Goal: Information Seeking & Learning: Learn about a topic

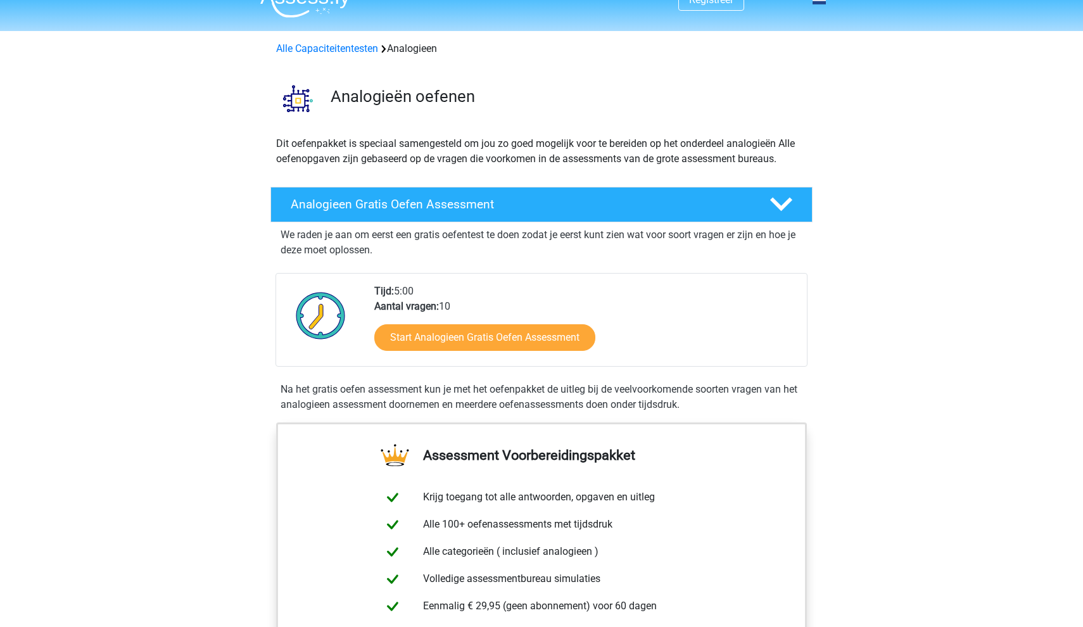
scroll to position [23, 0]
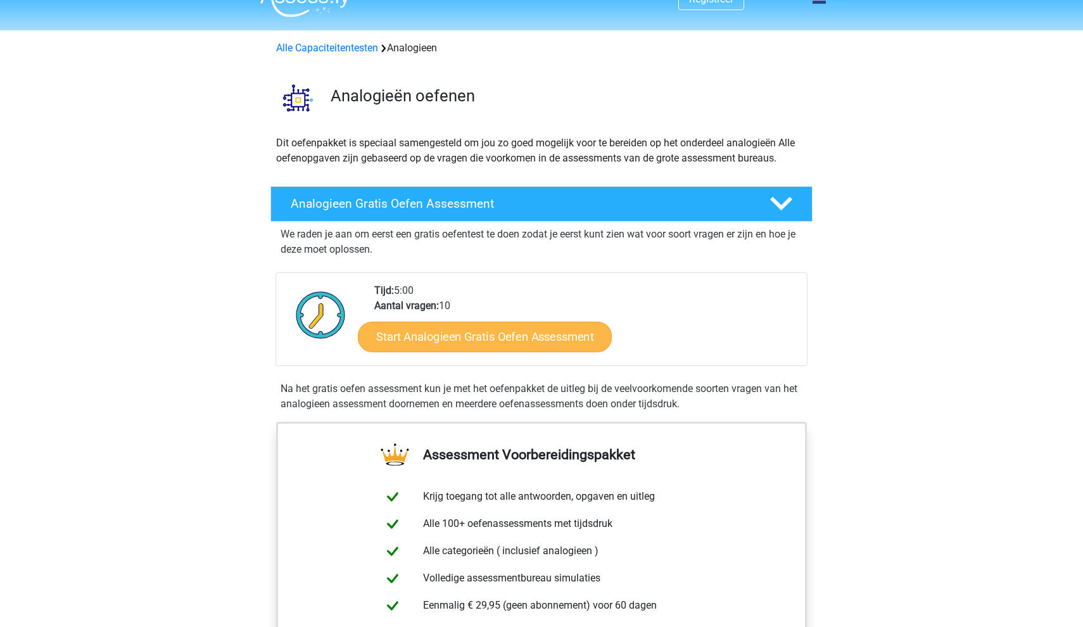
click at [514, 345] on link "Start Analogieen Gratis Oefen Assessment" at bounding box center [485, 336] width 254 height 30
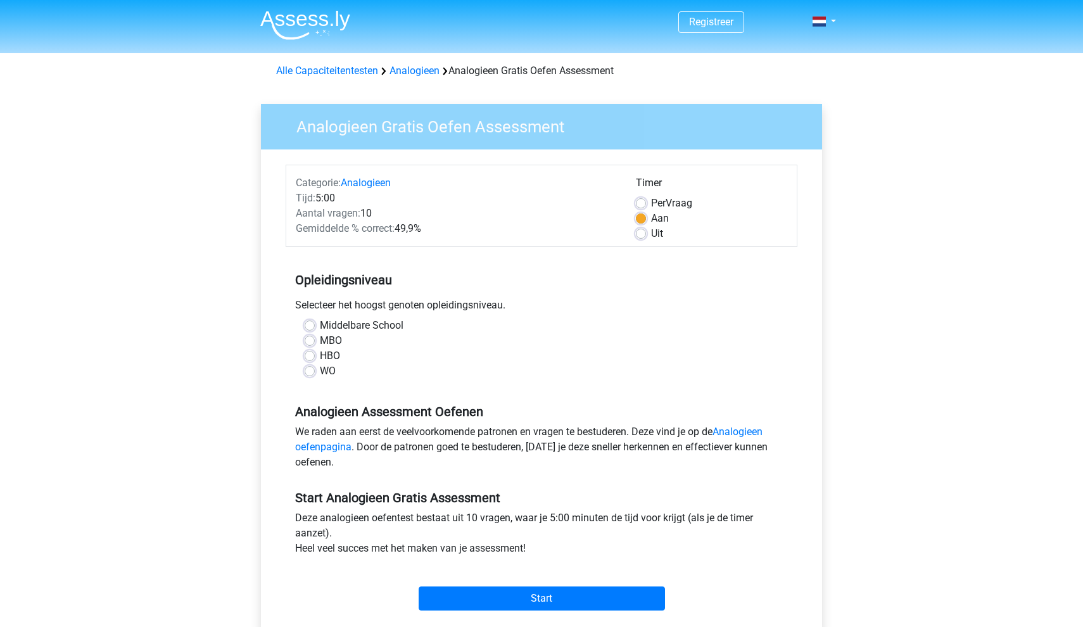
click at [320, 375] on label "WO" at bounding box center [328, 370] width 16 height 15
click at [306, 375] on input "WO" at bounding box center [310, 369] width 10 height 13
radio input "true"
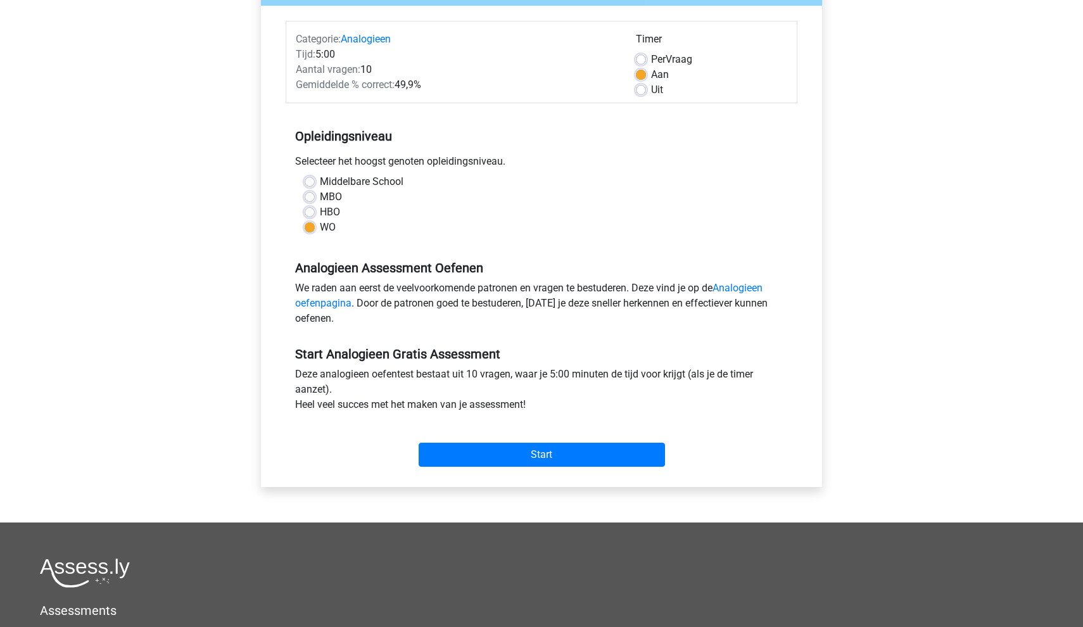
scroll to position [147, 0]
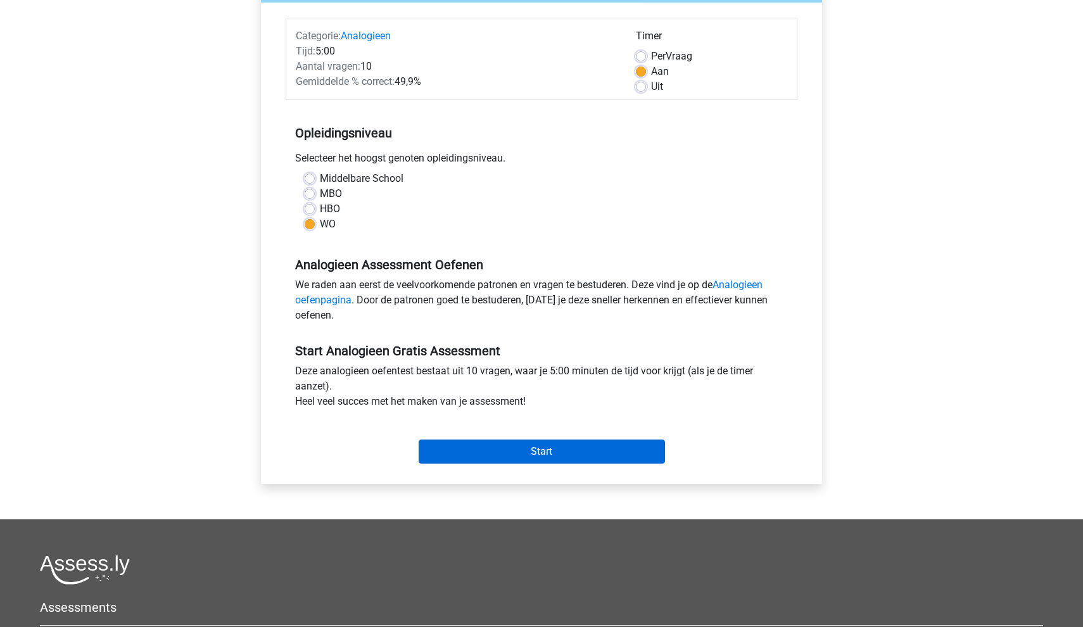
click at [563, 449] on input "Start" at bounding box center [542, 451] width 246 height 24
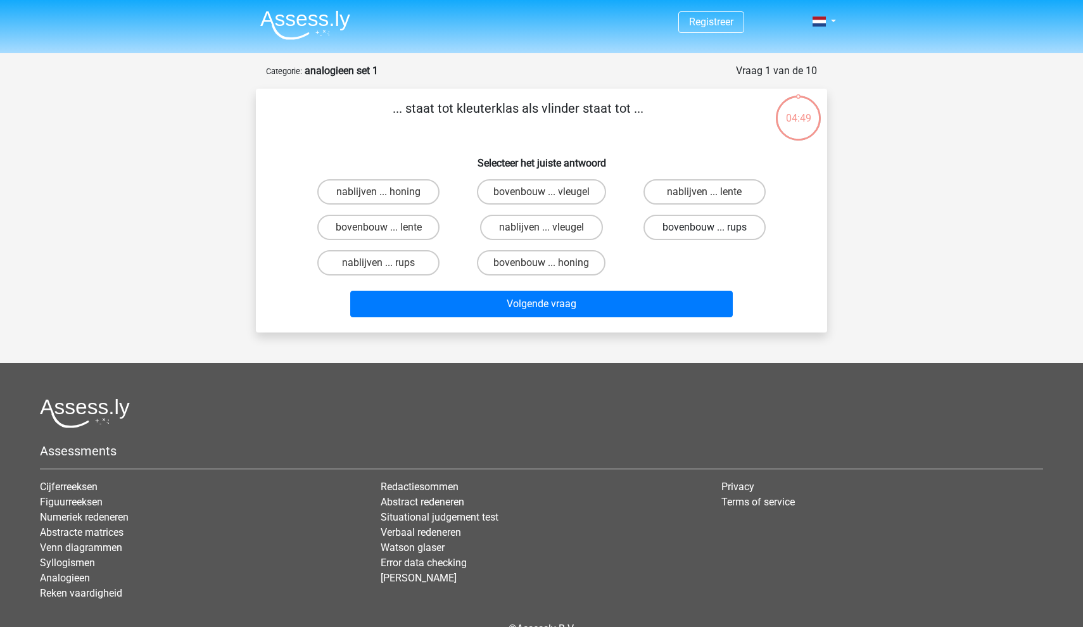
click at [681, 230] on label "bovenbouw ... rups" at bounding box center [704, 227] width 122 height 25
click at [704, 230] on input "bovenbouw ... rups" at bounding box center [708, 231] width 8 height 8
radio input "true"
click at [388, 230] on label "bovenbouw ... lente" at bounding box center [378, 227] width 122 height 25
click at [387, 230] on input "bovenbouw ... lente" at bounding box center [383, 231] width 8 height 8
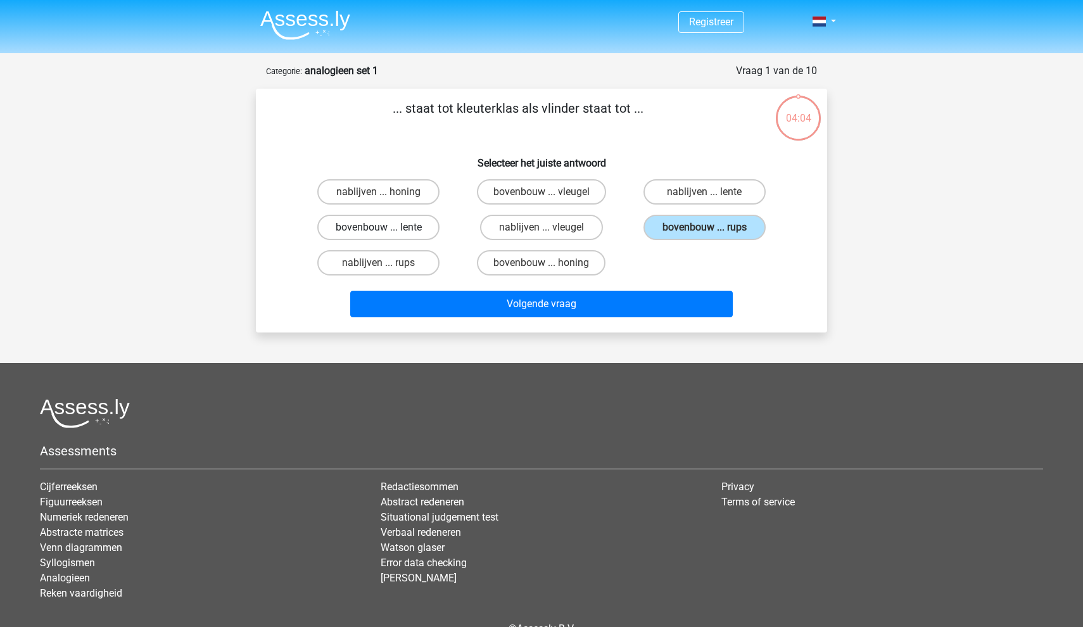
radio input "true"
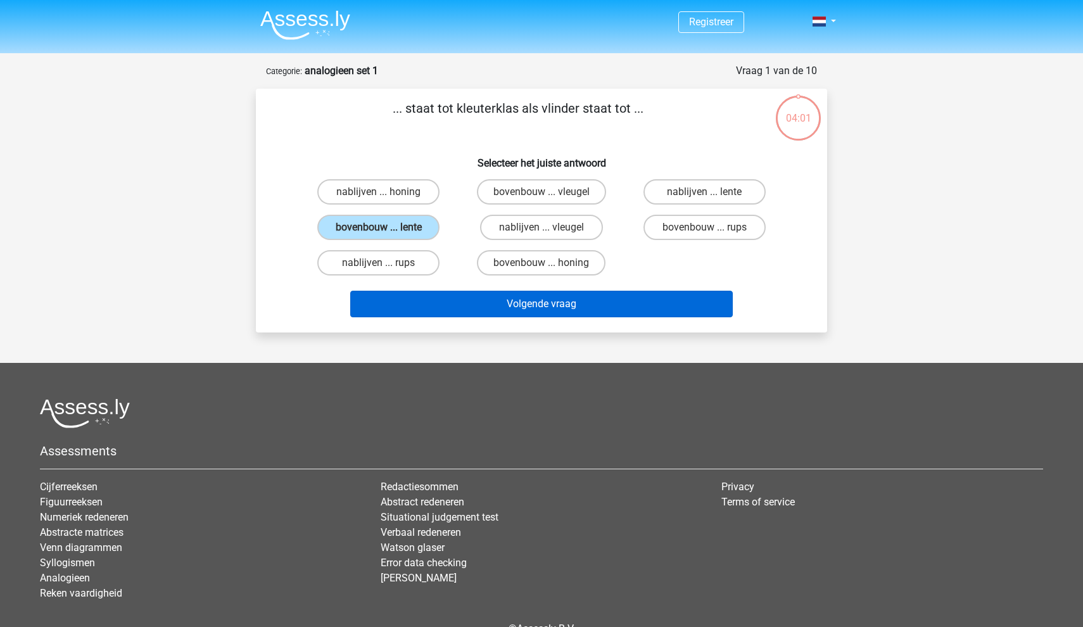
click at [633, 313] on button "Volgende vraag" at bounding box center [541, 304] width 383 height 27
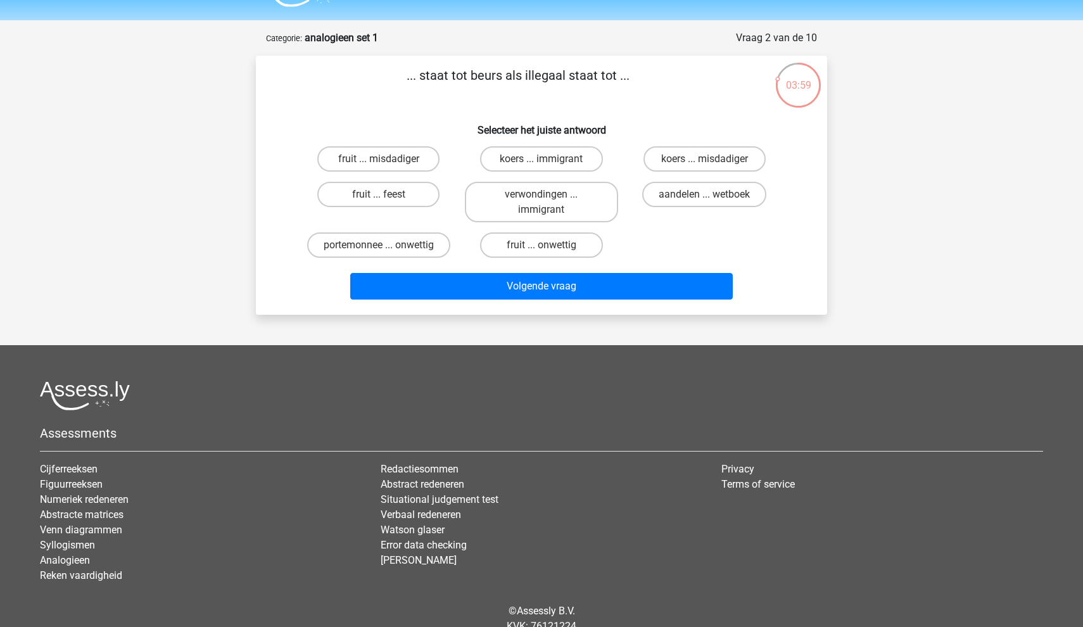
scroll to position [31, 0]
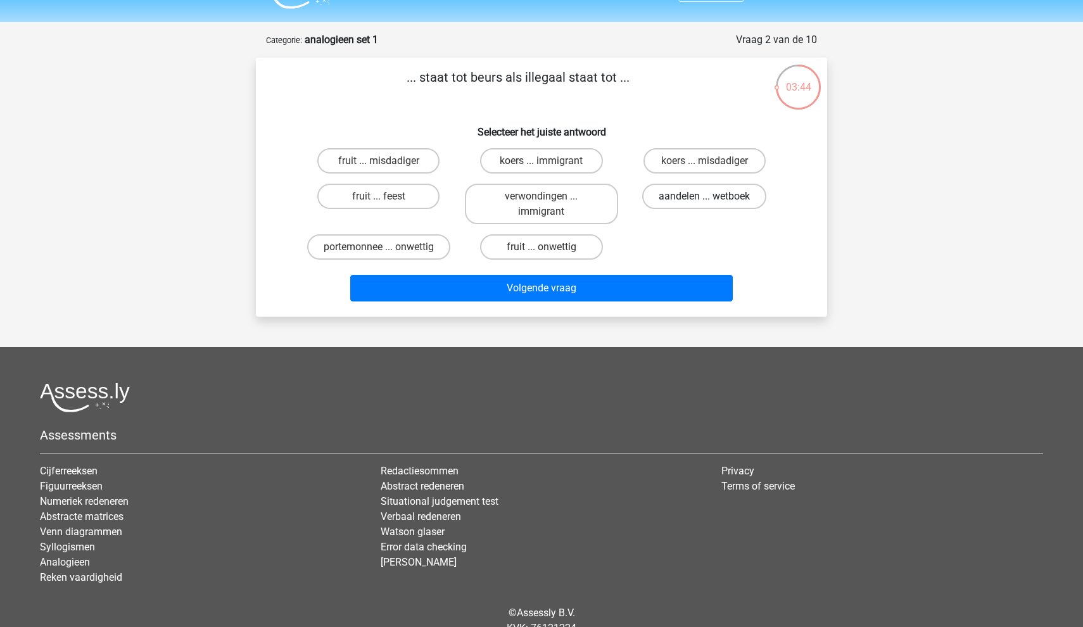
click at [696, 195] on label "aandelen ... wetboek" at bounding box center [704, 196] width 124 height 25
click at [704, 196] on input "aandelen ... wetboek" at bounding box center [708, 200] width 8 height 8
radio input "true"
click at [561, 164] on label "koers ... immigrant" at bounding box center [541, 160] width 122 height 25
click at [550, 164] on input "koers ... immigrant" at bounding box center [545, 165] width 8 height 8
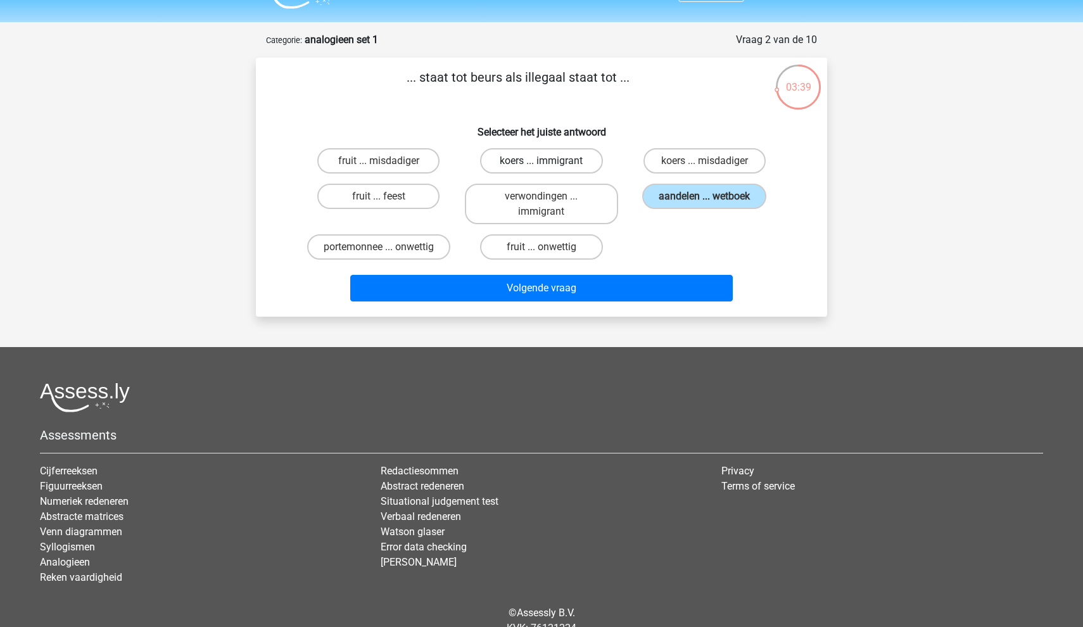
radio input "true"
click at [709, 160] on label "koers ... misdadiger" at bounding box center [704, 160] width 122 height 25
click at [709, 161] on input "koers ... misdadiger" at bounding box center [708, 165] width 8 height 8
radio input "true"
click at [571, 174] on label "koers ... immigrant" at bounding box center [541, 160] width 122 height 25
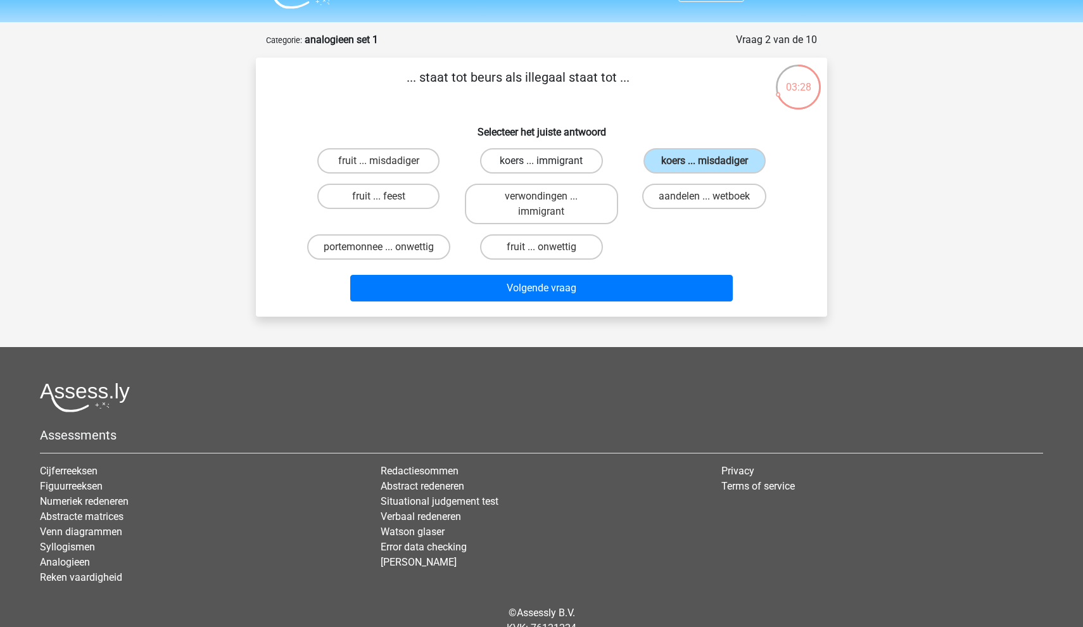
click at [550, 169] on input "koers ... immigrant" at bounding box center [545, 165] width 8 height 8
radio input "true"
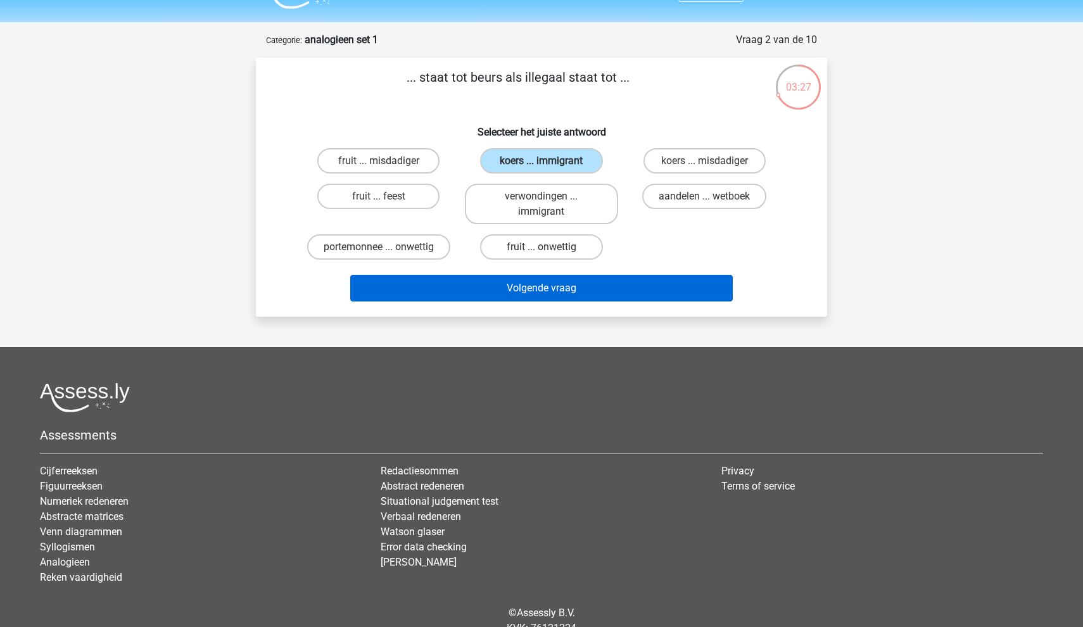
click at [591, 291] on button "Volgende vraag" at bounding box center [541, 288] width 383 height 27
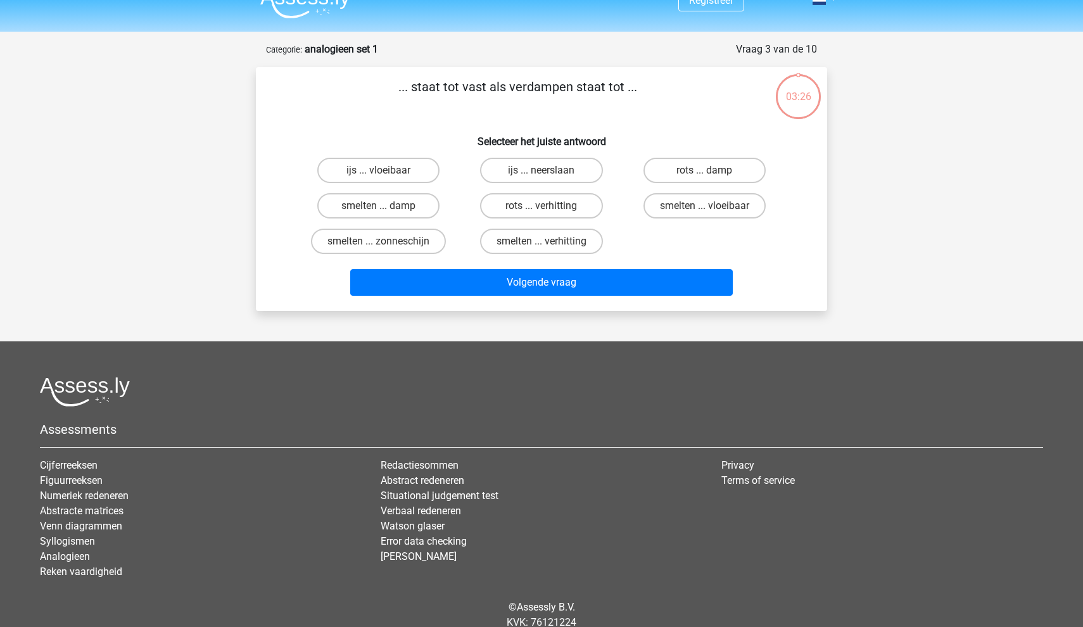
scroll to position [0, 0]
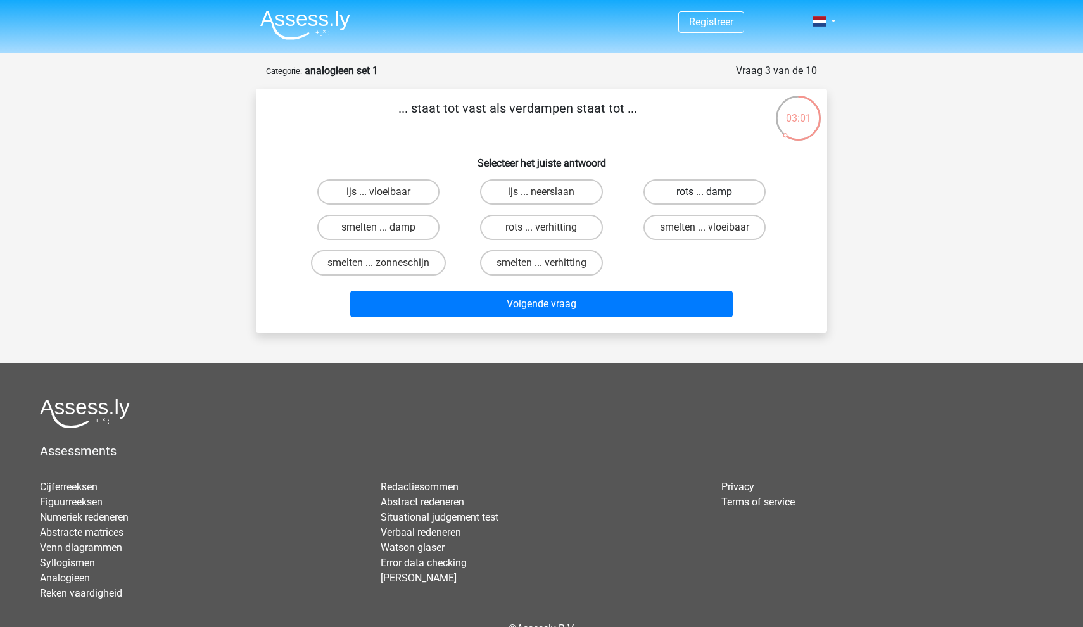
click at [666, 191] on label "rots ... damp" at bounding box center [704, 191] width 122 height 25
click at [704, 192] on input "rots ... damp" at bounding box center [708, 196] width 8 height 8
radio input "true"
click at [527, 228] on label "rots ... verhitting" at bounding box center [541, 227] width 122 height 25
click at [541, 228] on input "rots ... verhitting" at bounding box center [545, 231] width 8 height 8
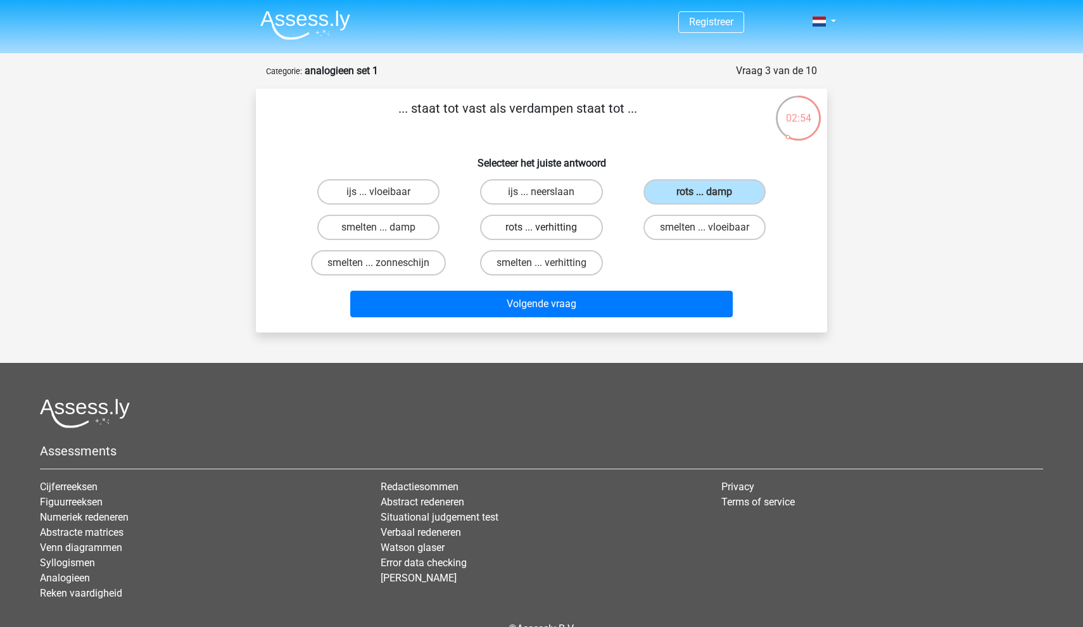
radio input "true"
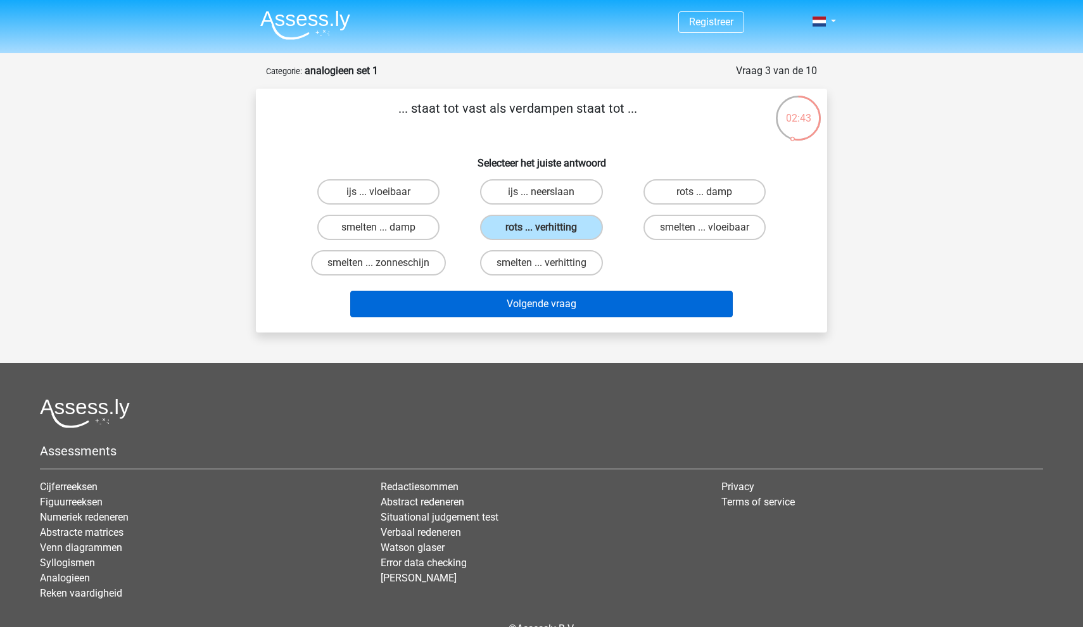
click at [561, 316] on button "Volgende vraag" at bounding box center [541, 304] width 383 height 27
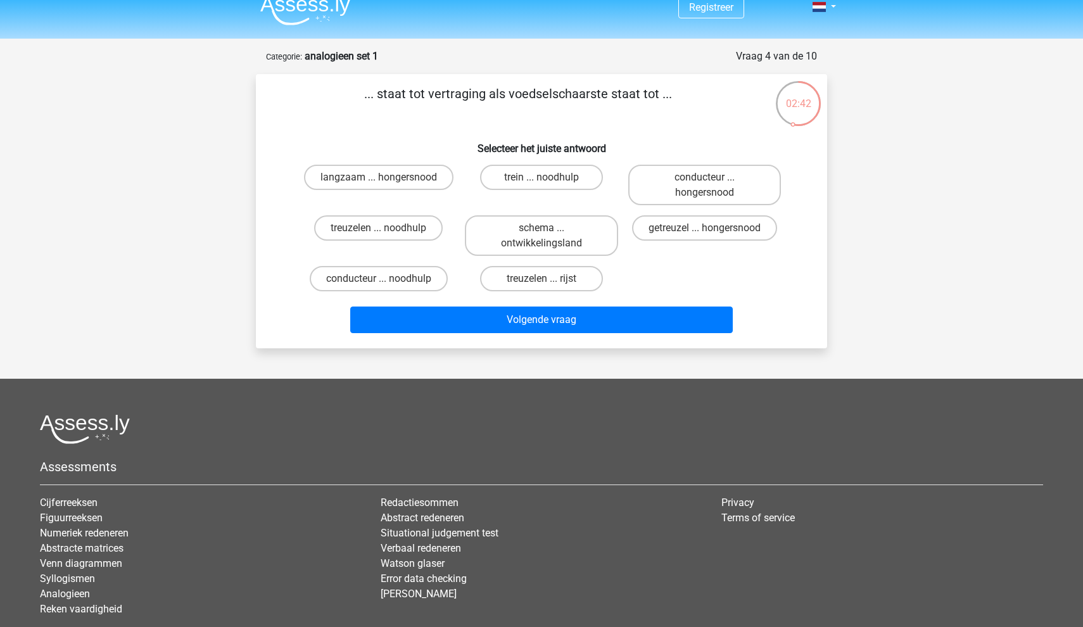
scroll to position [6, 0]
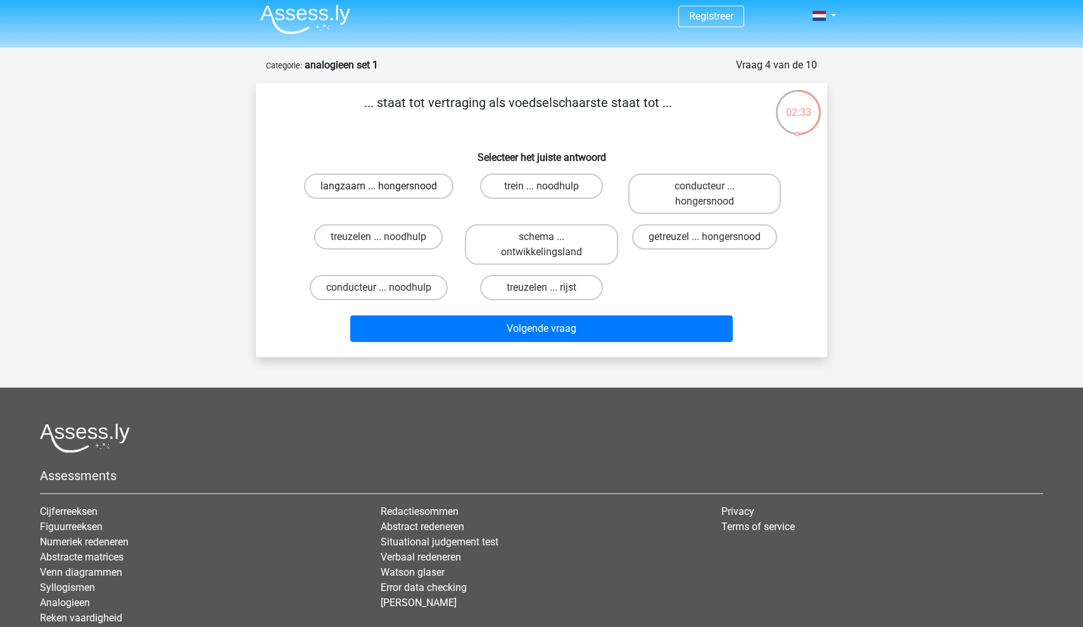
click at [430, 182] on label "langzaam ... hongersnood" at bounding box center [378, 186] width 149 height 25
click at [387, 186] on input "langzaam ... hongersnood" at bounding box center [383, 190] width 8 height 8
radio input "true"
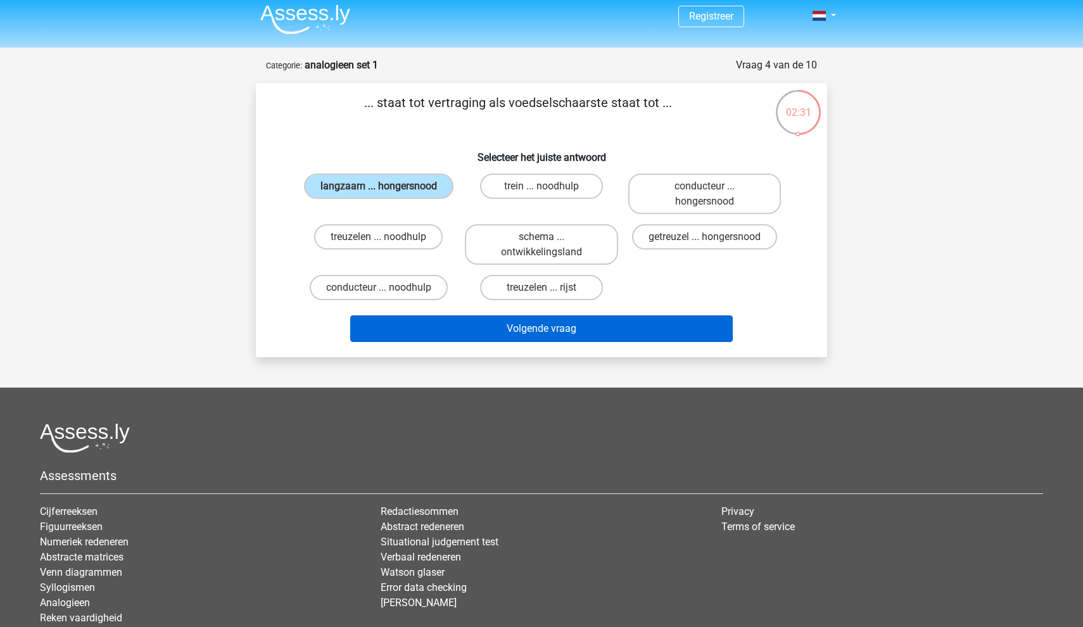
click at [486, 333] on button "Volgende vraag" at bounding box center [541, 328] width 383 height 27
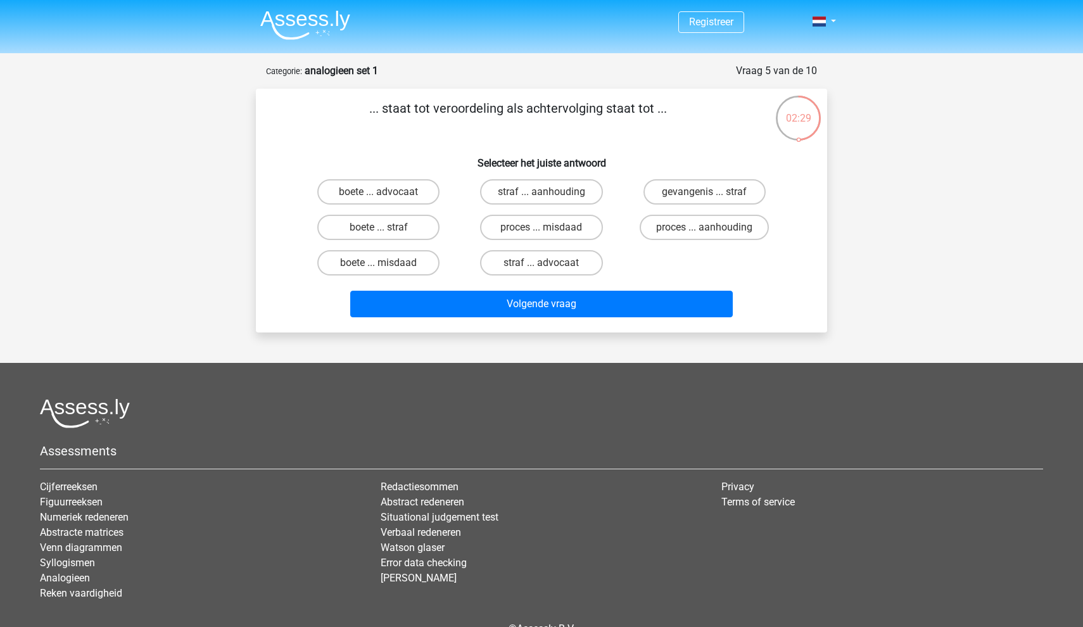
scroll to position [0, 0]
click at [695, 229] on label "proces ... aanhouding" at bounding box center [704, 227] width 129 height 25
click at [704, 229] on input "proces ... aanhouding" at bounding box center [708, 231] width 8 height 8
radio input "true"
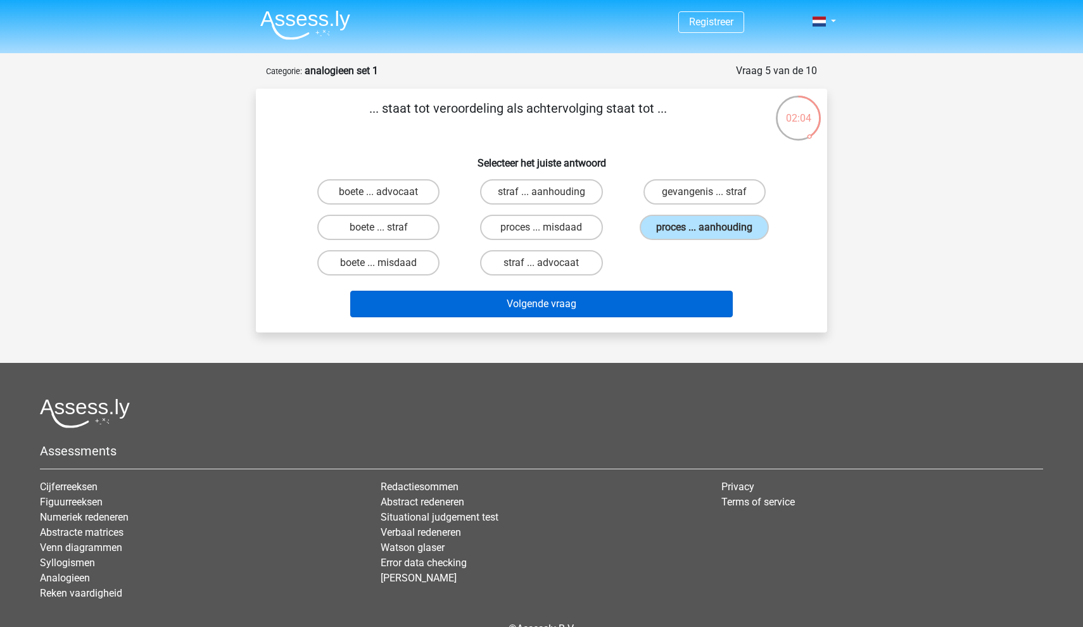
click at [606, 309] on button "Volgende vraag" at bounding box center [541, 304] width 383 height 27
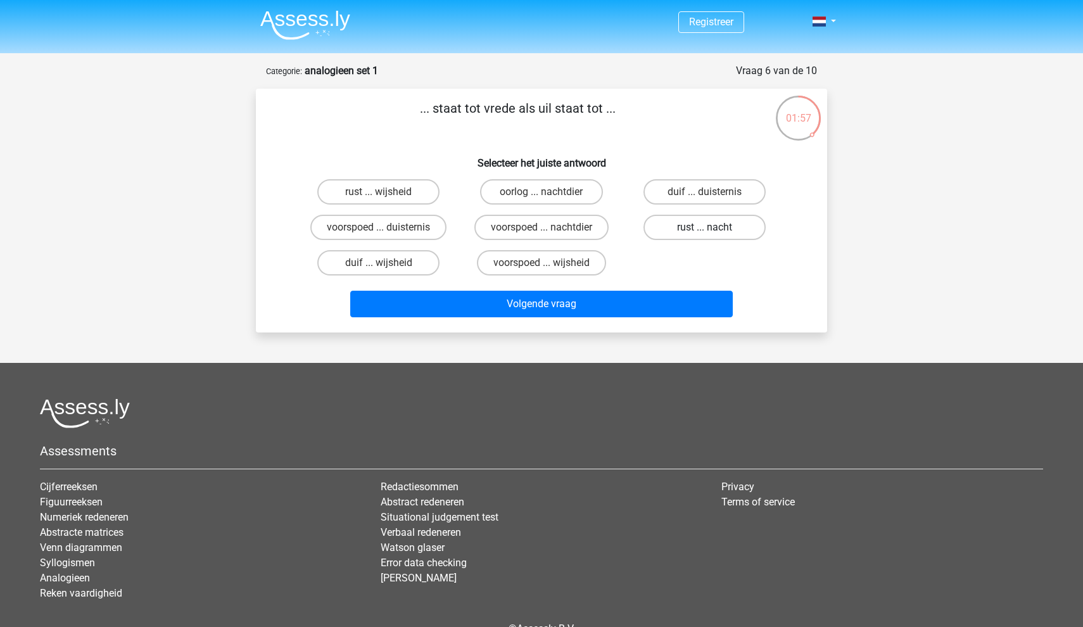
click at [663, 229] on label "rust ... nacht" at bounding box center [704, 227] width 122 height 25
click at [704, 229] on input "rust ... nacht" at bounding box center [708, 231] width 8 height 8
radio input "true"
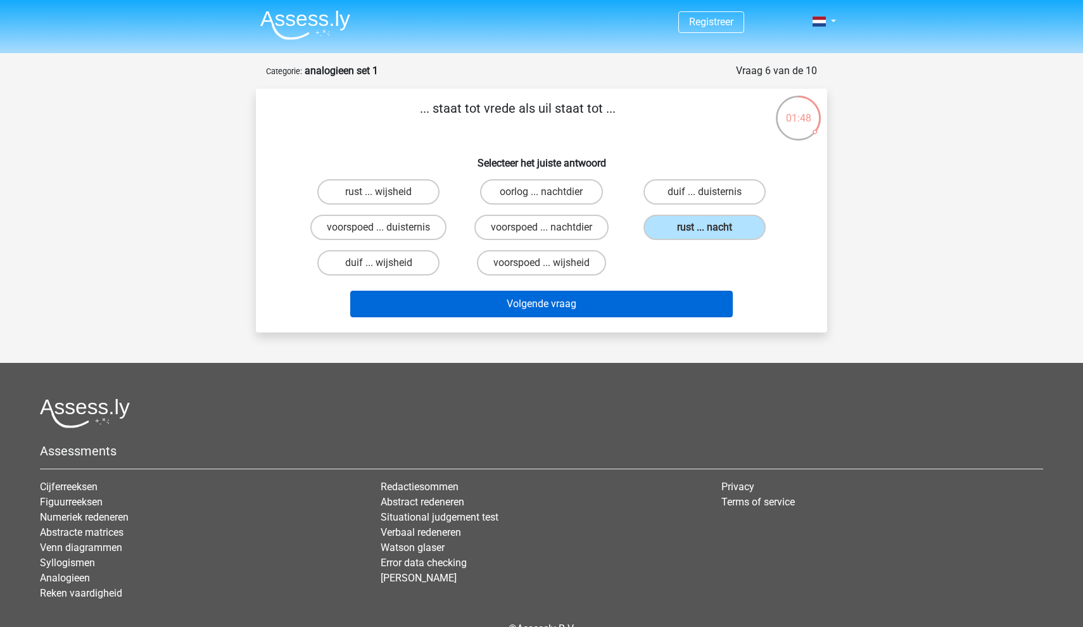
click at [574, 308] on button "Volgende vraag" at bounding box center [541, 304] width 383 height 27
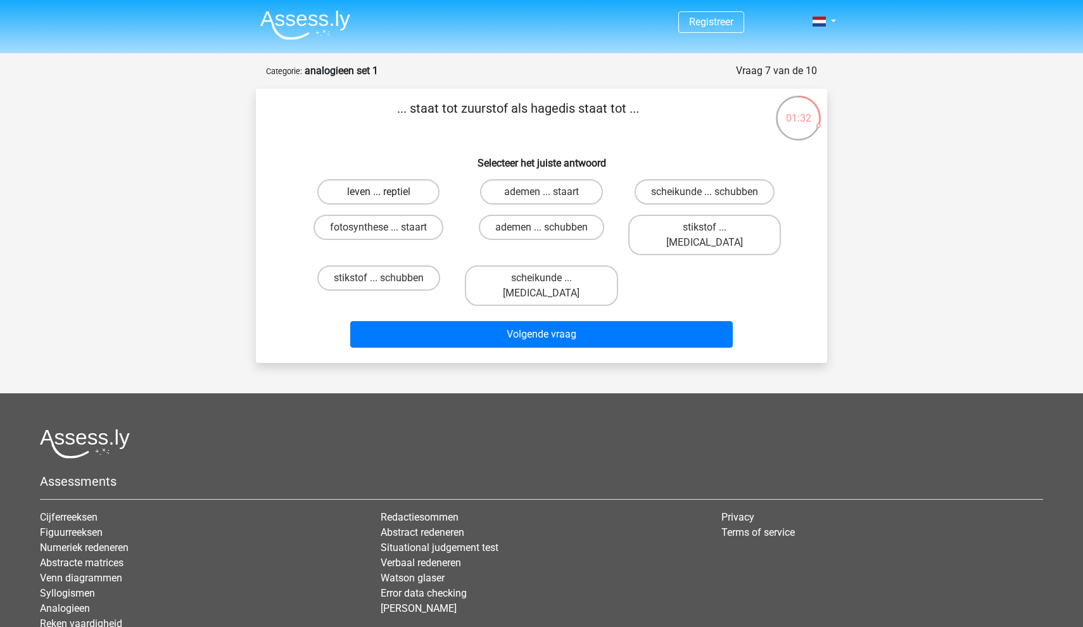
click at [401, 194] on label "leven ... reptiel" at bounding box center [378, 191] width 122 height 25
click at [387, 194] on input "leven ... reptiel" at bounding box center [383, 196] width 8 height 8
radio input "true"
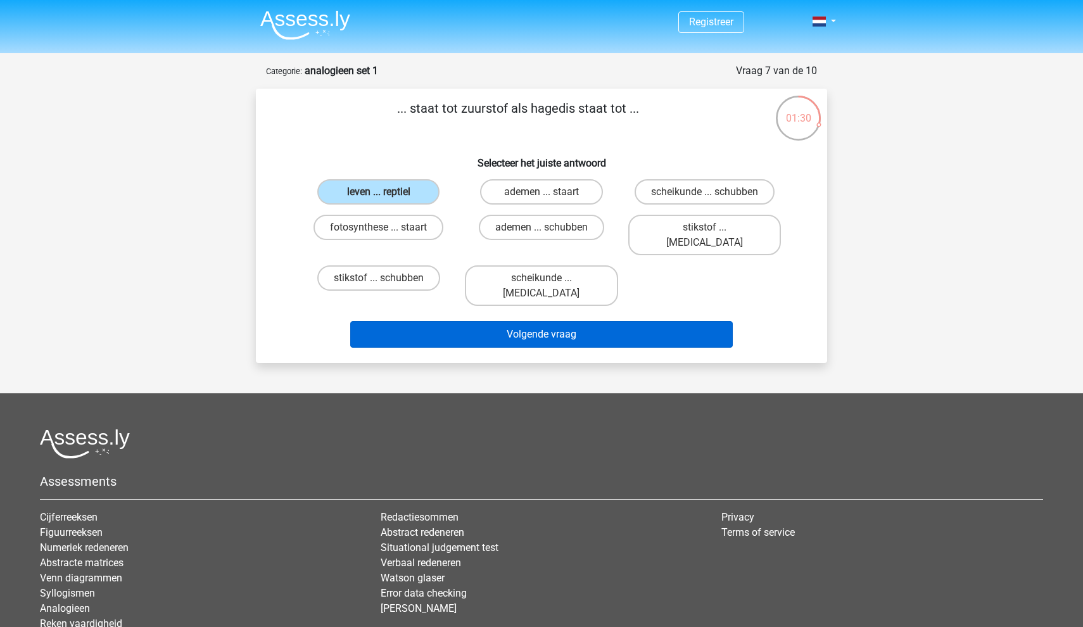
click at [554, 321] on button "Volgende vraag" at bounding box center [541, 334] width 383 height 27
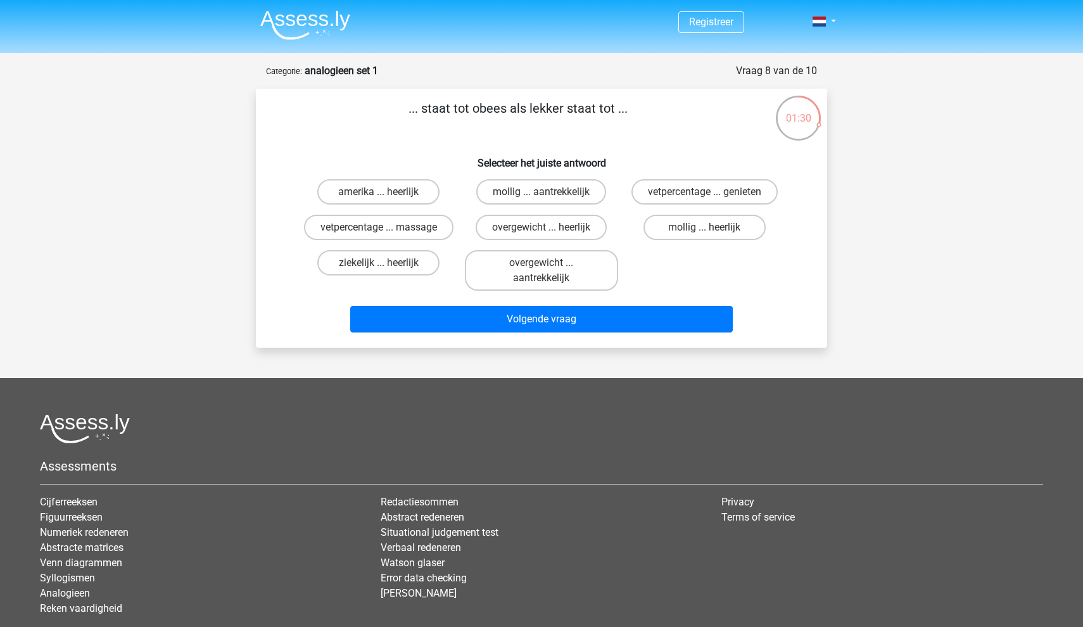
scroll to position [63, 0]
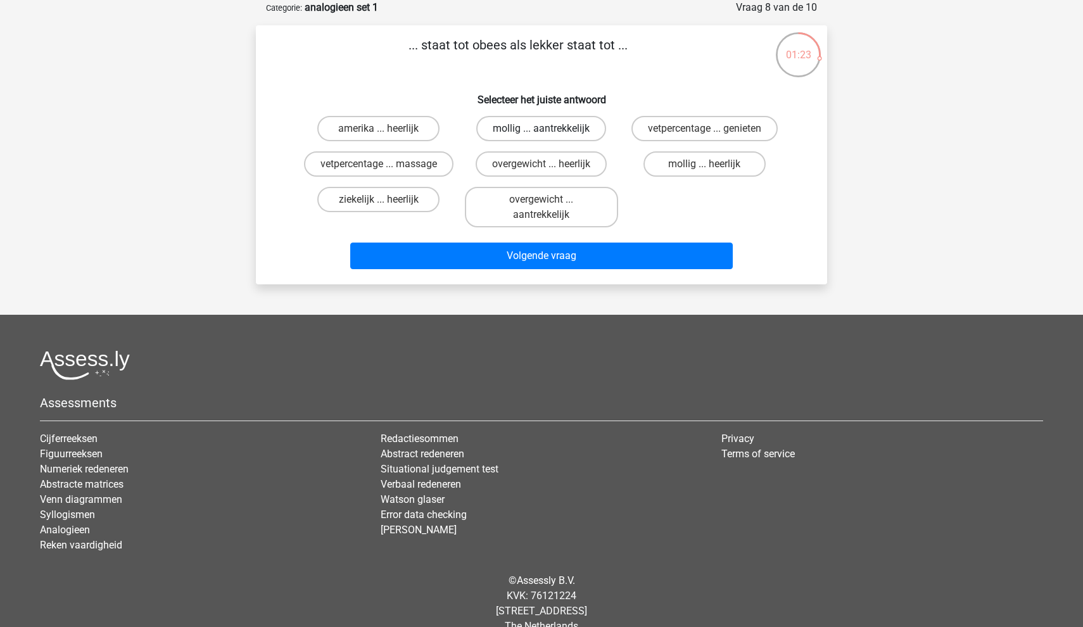
click at [519, 132] on label "mollig ... aantrekkelijk" at bounding box center [541, 128] width 130 height 25
click at [541, 132] on input "mollig ... aantrekkelijk" at bounding box center [545, 133] width 8 height 8
radio input "true"
click at [691, 165] on label "mollig ... heerlijk" at bounding box center [704, 163] width 122 height 25
click at [704, 165] on input "mollig ... heerlijk" at bounding box center [708, 168] width 8 height 8
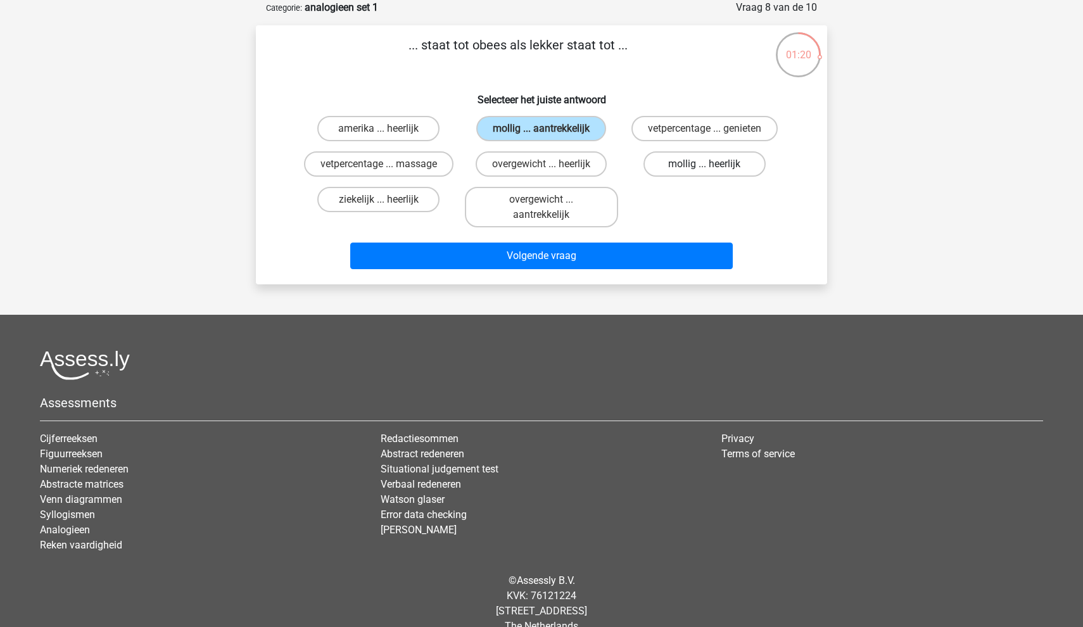
radio input "true"
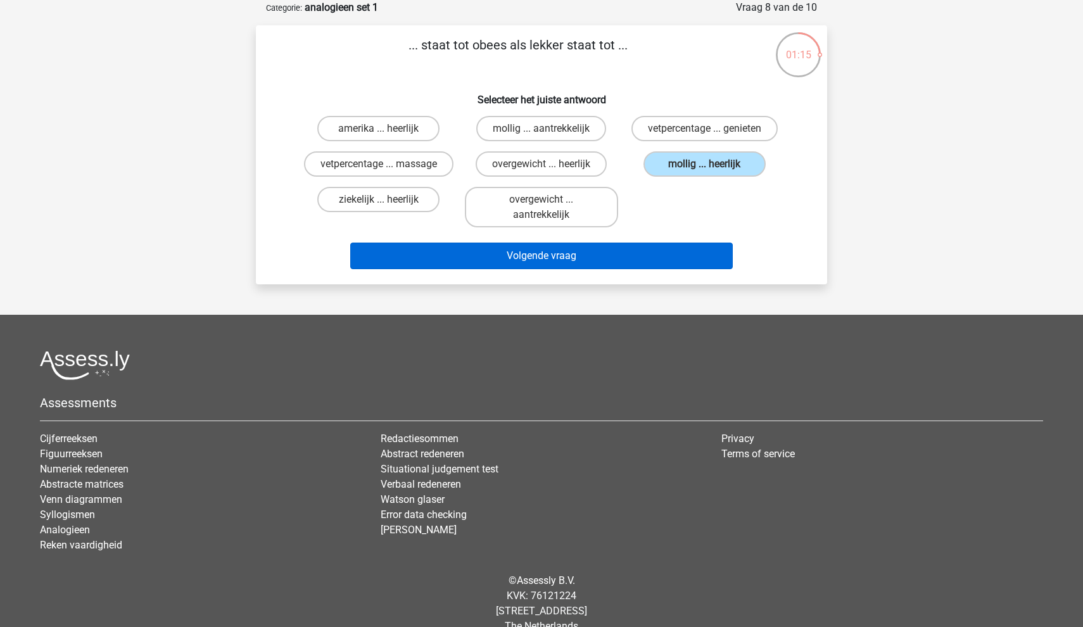
click at [588, 261] on button "Volgende vraag" at bounding box center [541, 256] width 383 height 27
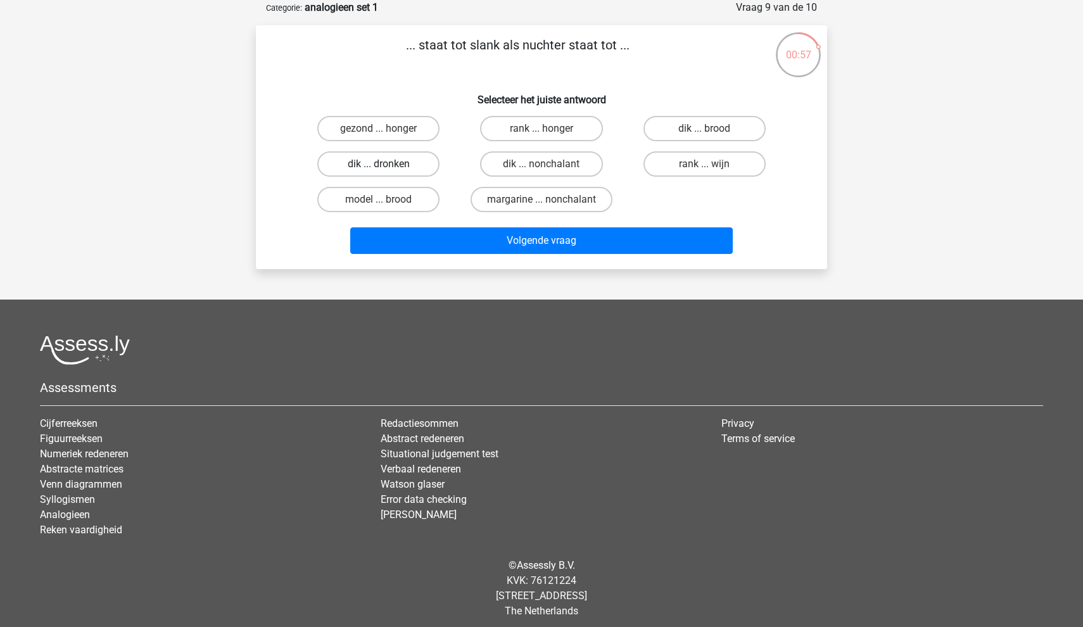
click at [412, 169] on label "dik ... dronken" at bounding box center [378, 163] width 122 height 25
click at [387, 169] on input "dik ... dronken" at bounding box center [383, 168] width 8 height 8
radio input "true"
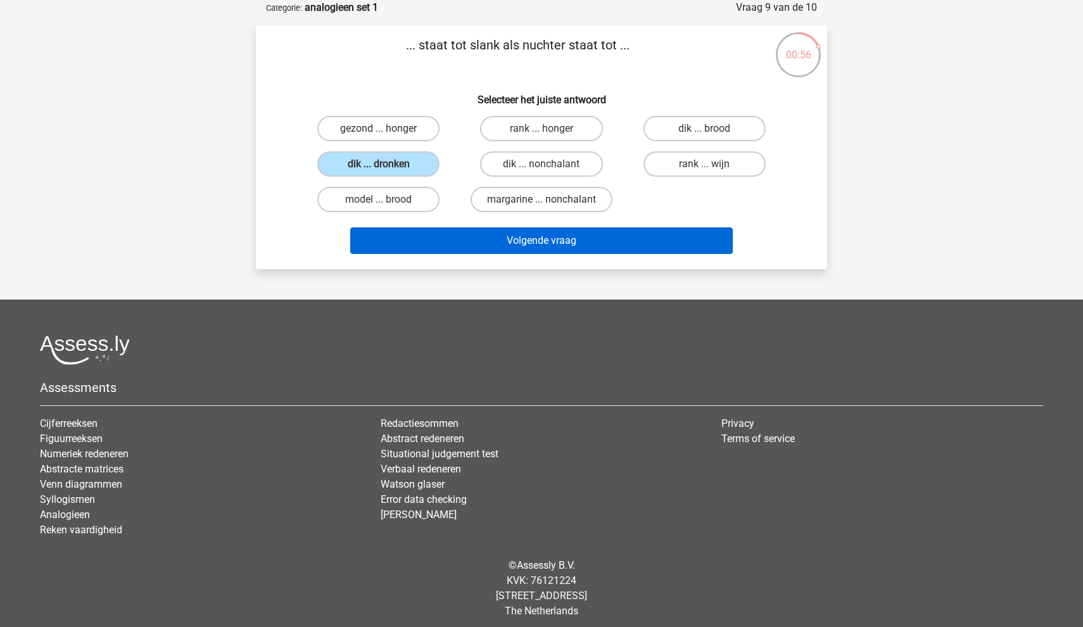
click at [514, 243] on button "Volgende vraag" at bounding box center [541, 240] width 383 height 27
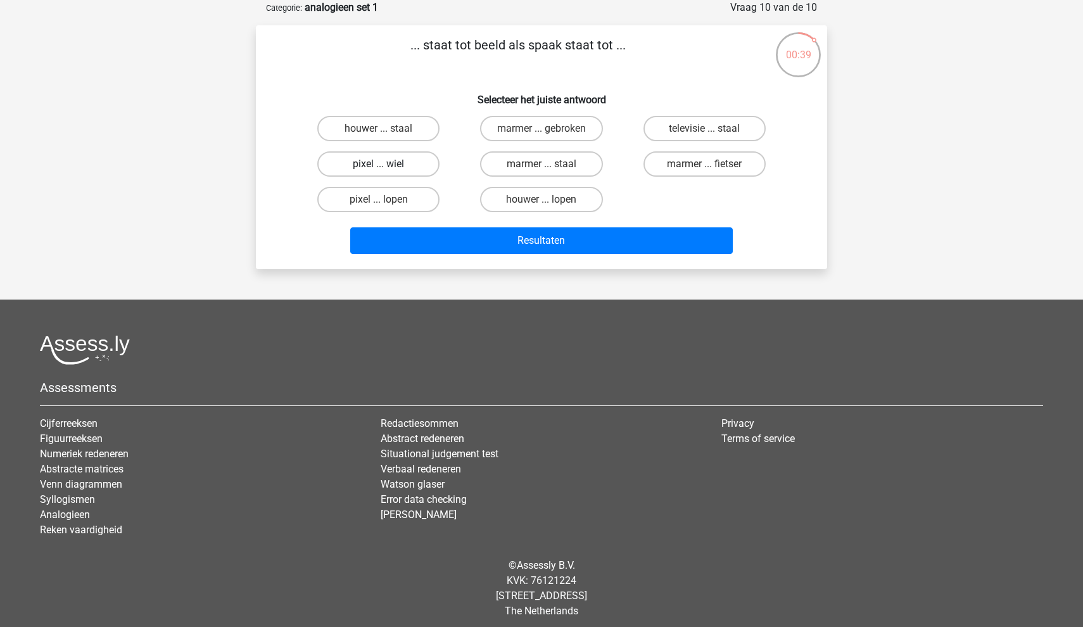
click at [421, 164] on label "pixel ... wiel" at bounding box center [378, 163] width 122 height 25
click at [387, 164] on input "pixel ... wiel" at bounding box center [383, 168] width 8 height 8
radio input "true"
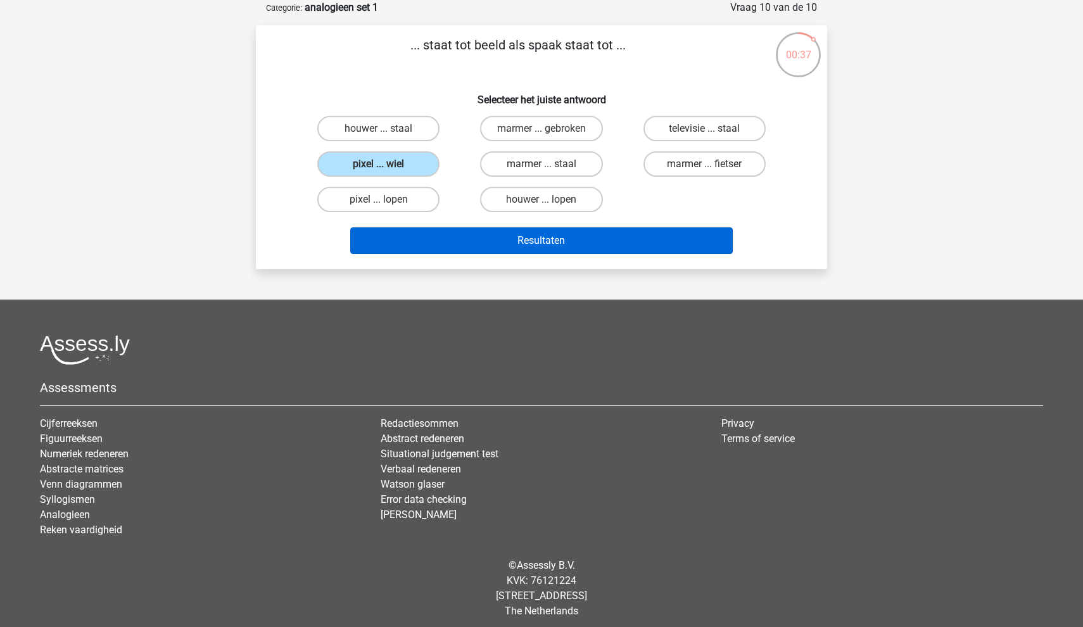
click at [477, 232] on button "Resultaten" at bounding box center [541, 240] width 383 height 27
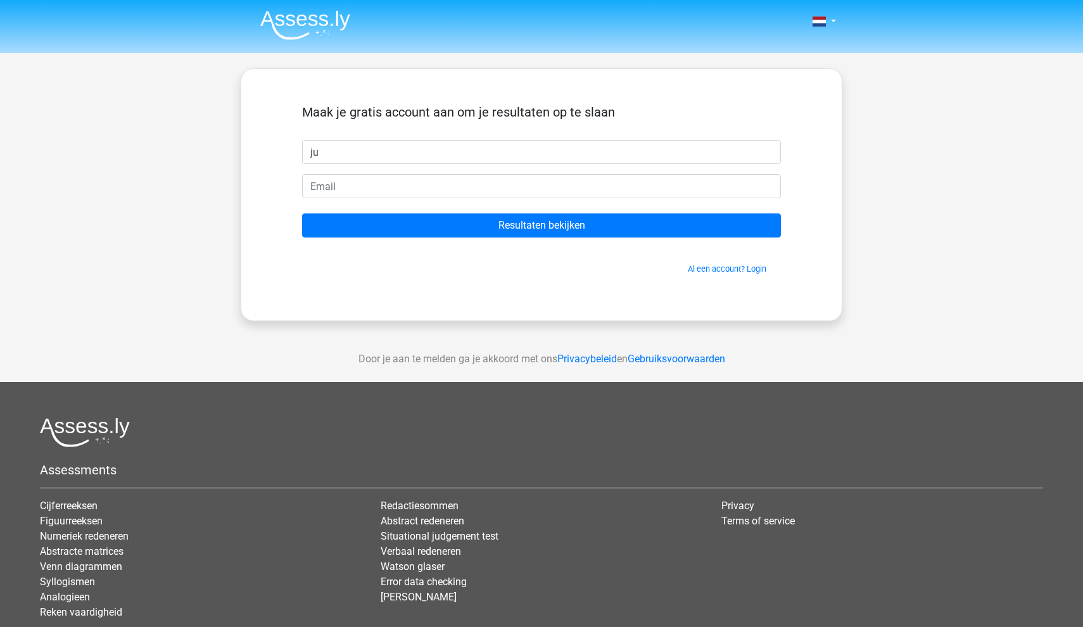
type input "j"
type input "juklan"
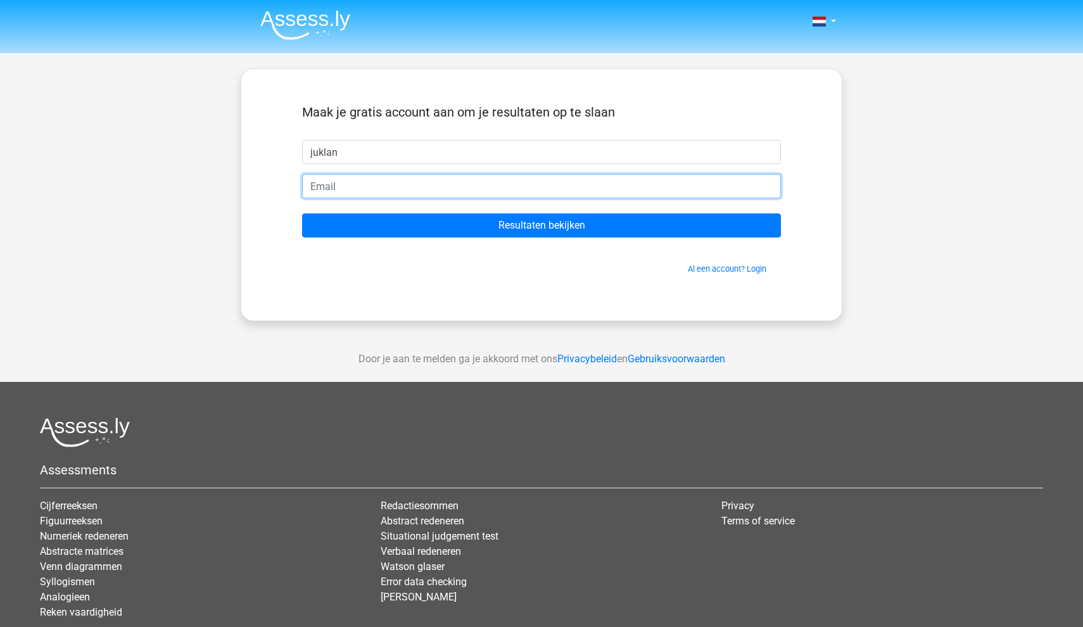
type input "[EMAIL_ADDRESS][DOMAIN_NAME]"
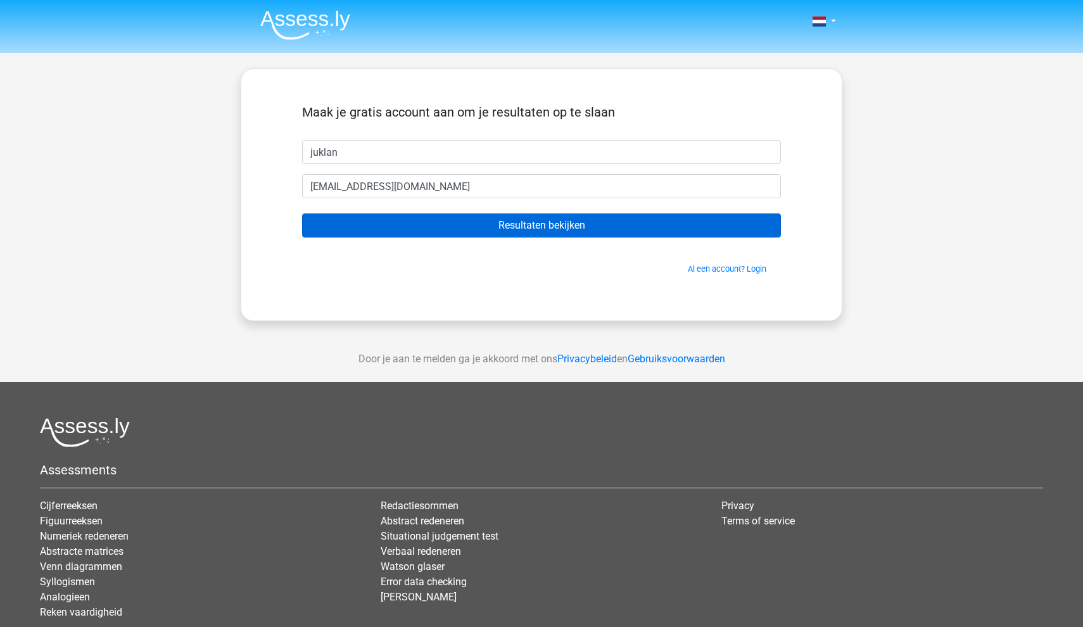
click at [442, 227] on input "Resultaten bekijken" at bounding box center [541, 225] width 479 height 24
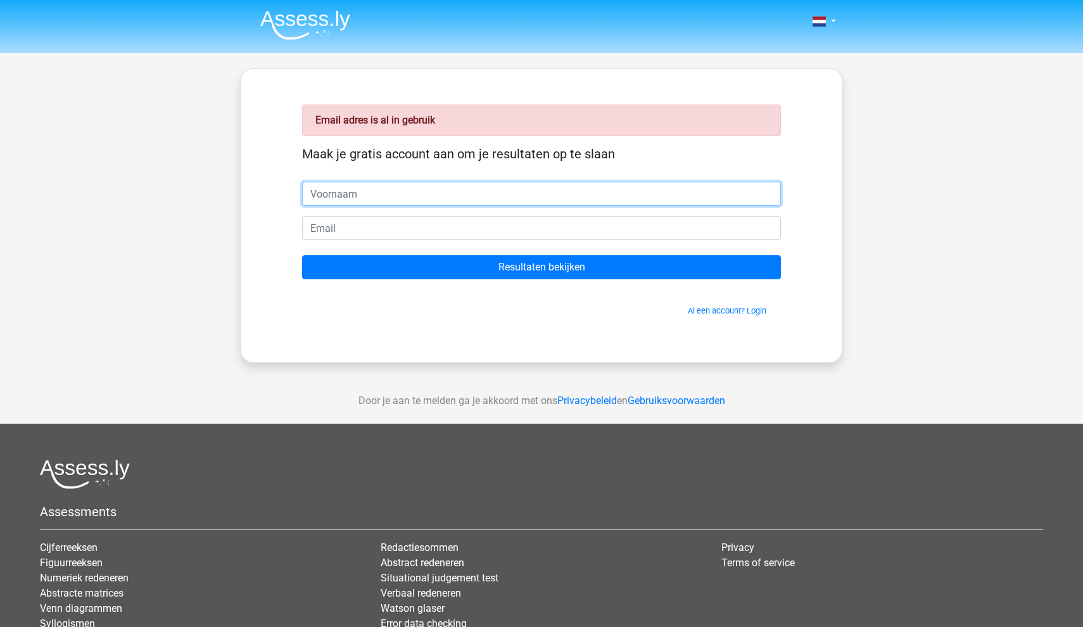
click at [436, 206] on input "text" at bounding box center [541, 194] width 479 height 24
type input "danieklle"
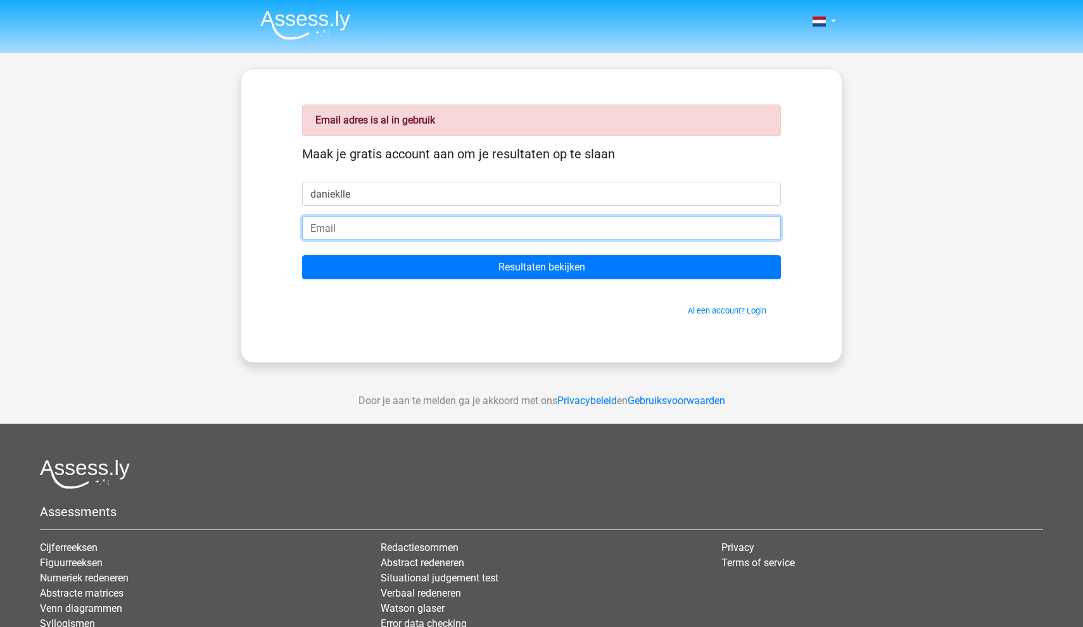
click at [404, 230] on input "email" at bounding box center [541, 228] width 479 height 24
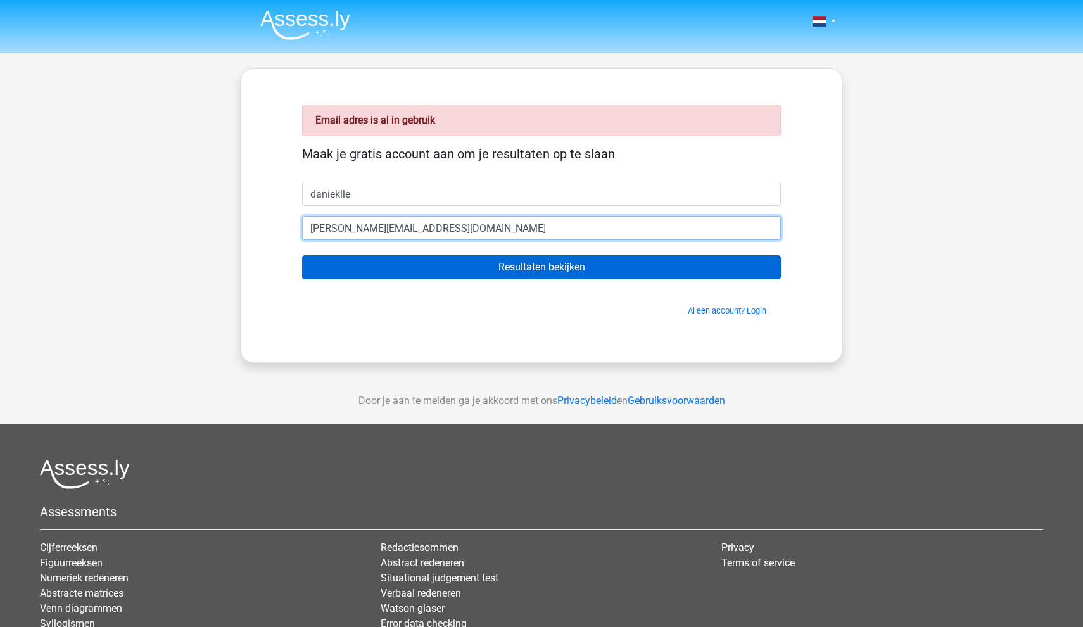
type input "[PERSON_NAME][EMAIL_ADDRESS][DOMAIN_NAME]"
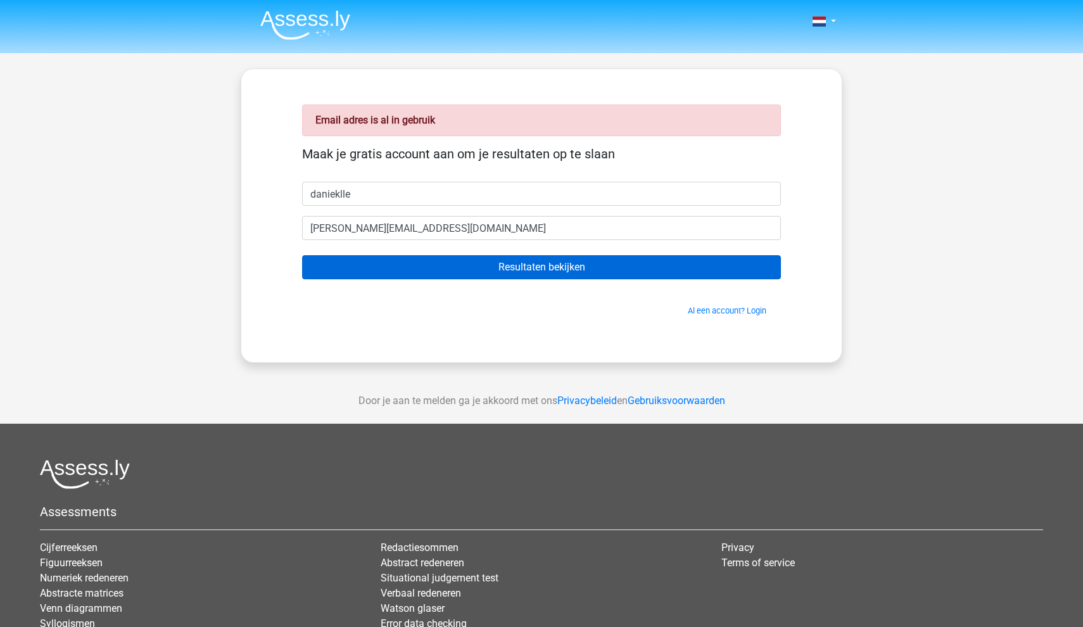
click at [542, 272] on input "Resultaten bekijken" at bounding box center [541, 267] width 479 height 24
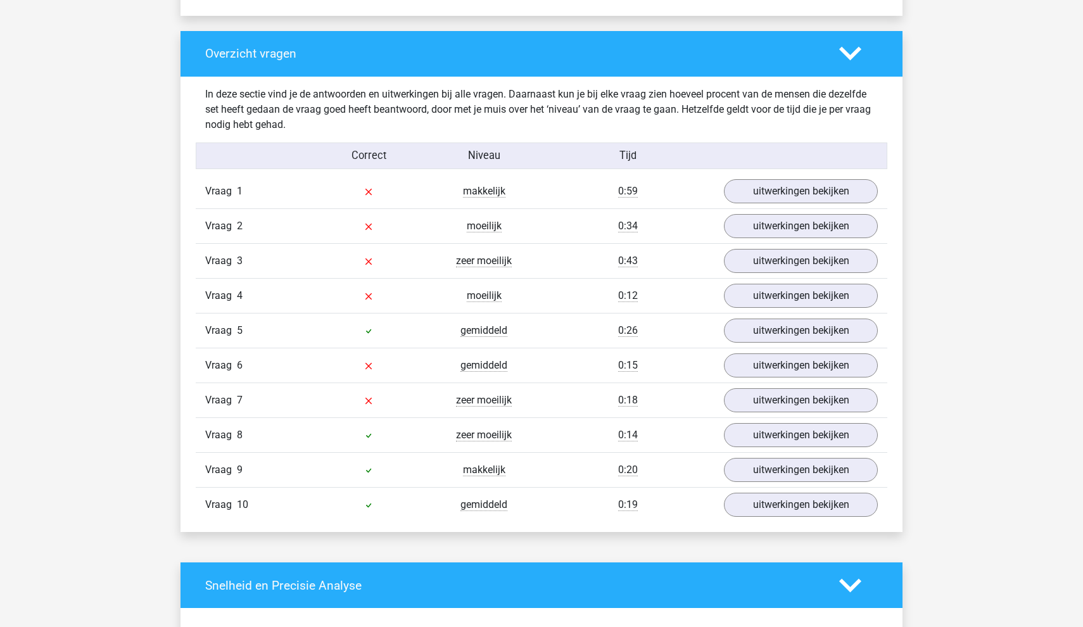
scroll to position [942, 0]
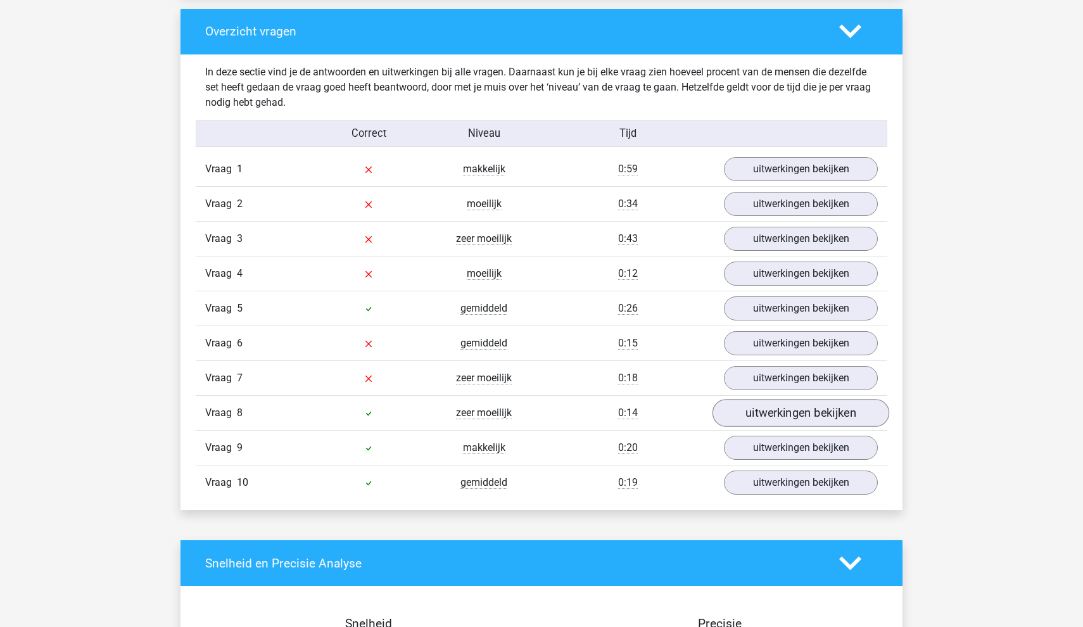
click at [759, 421] on link "uitwerkingen bekijken" at bounding box center [800, 413] width 177 height 28
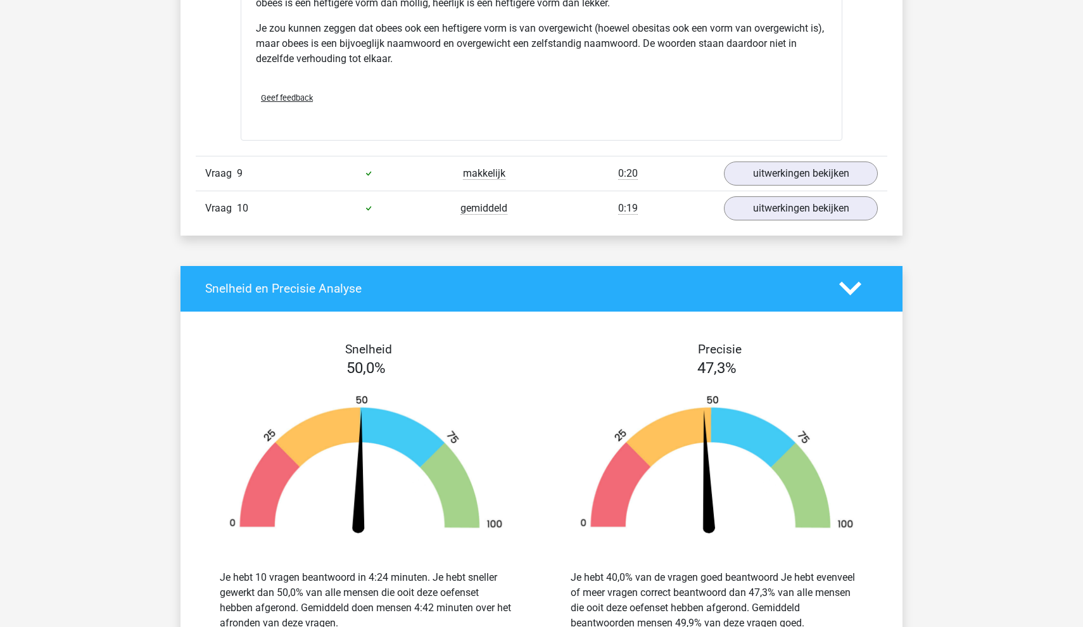
scroll to position [1608, 0]
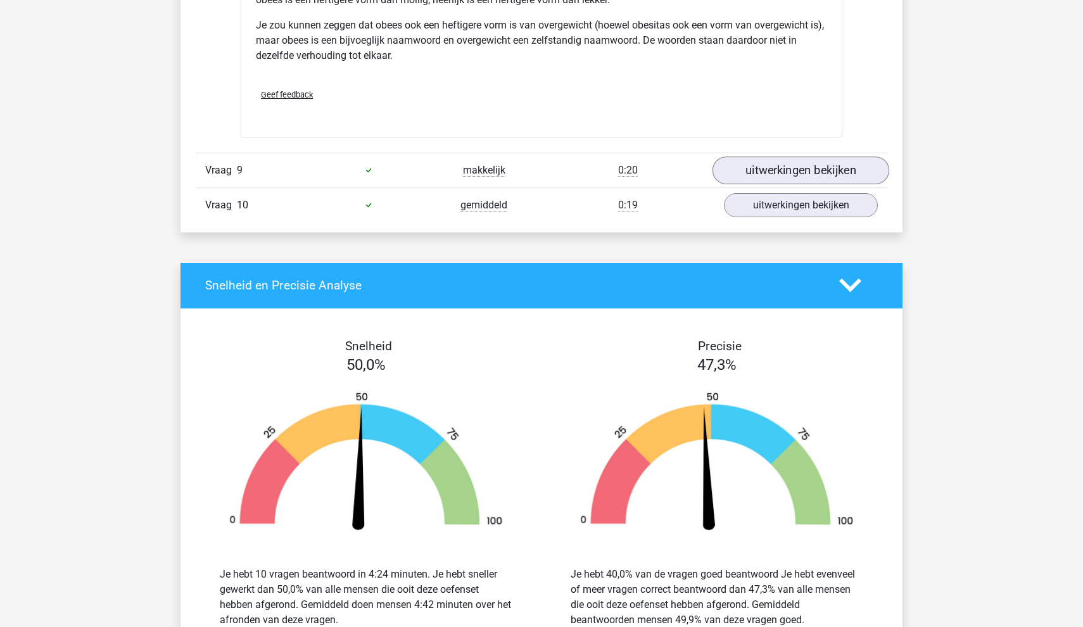
click at [781, 160] on link "uitwerkingen bekijken" at bounding box center [800, 170] width 177 height 28
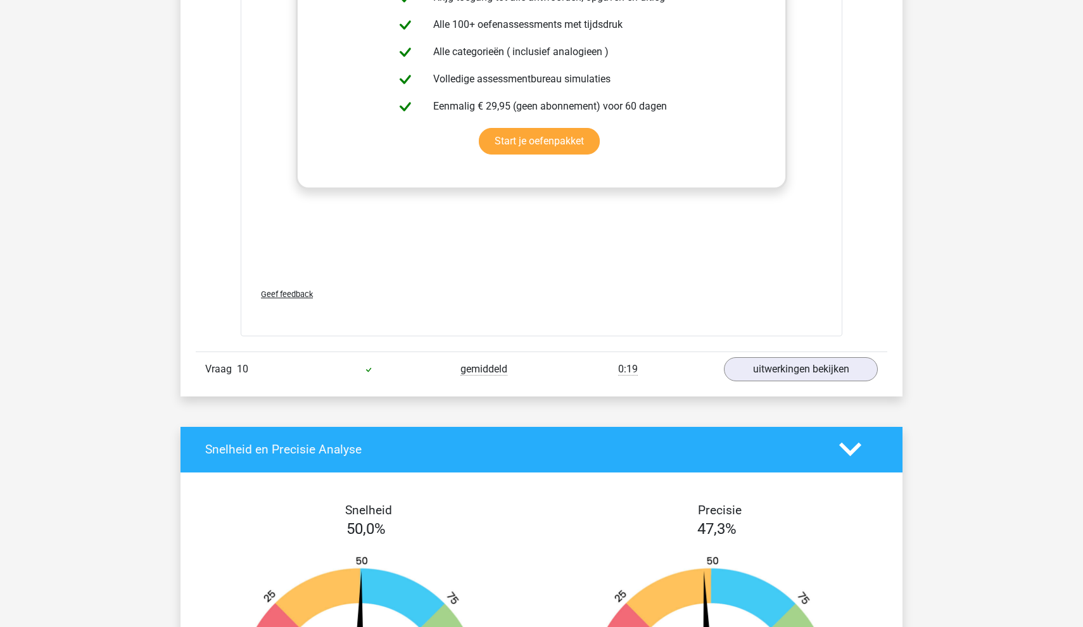
scroll to position [2145, 0]
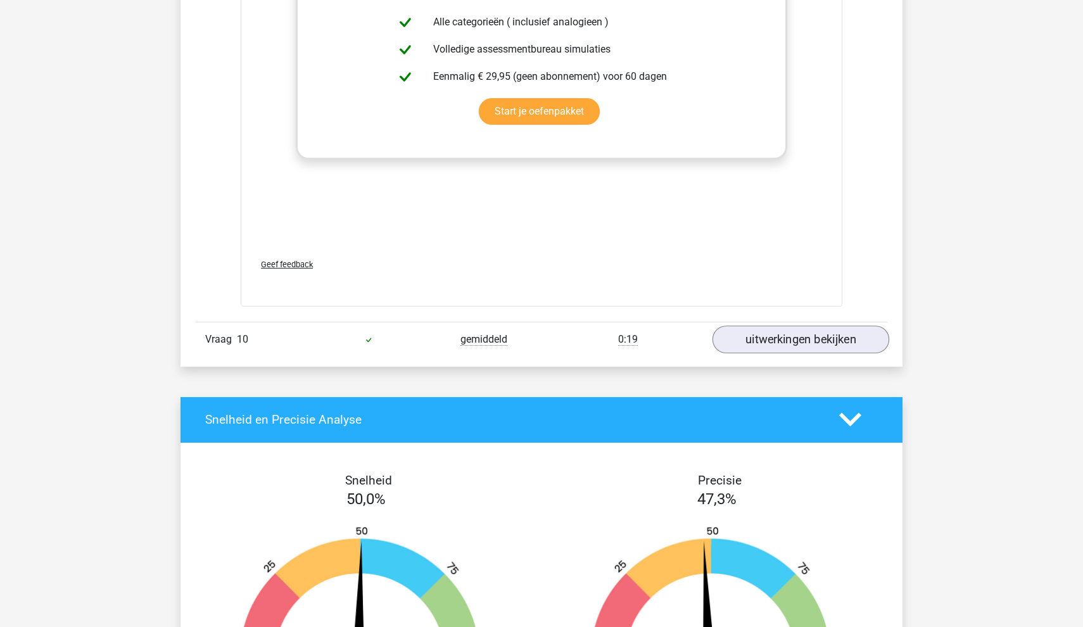
click at [782, 349] on link "uitwerkingen bekijken" at bounding box center [800, 339] width 177 height 28
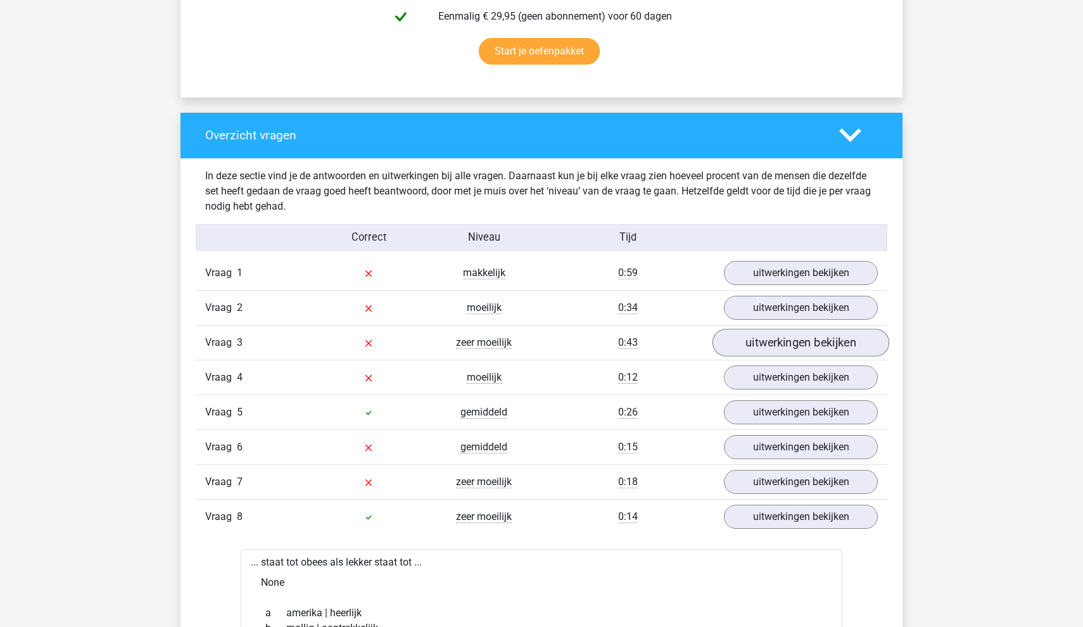
scroll to position [861, 0]
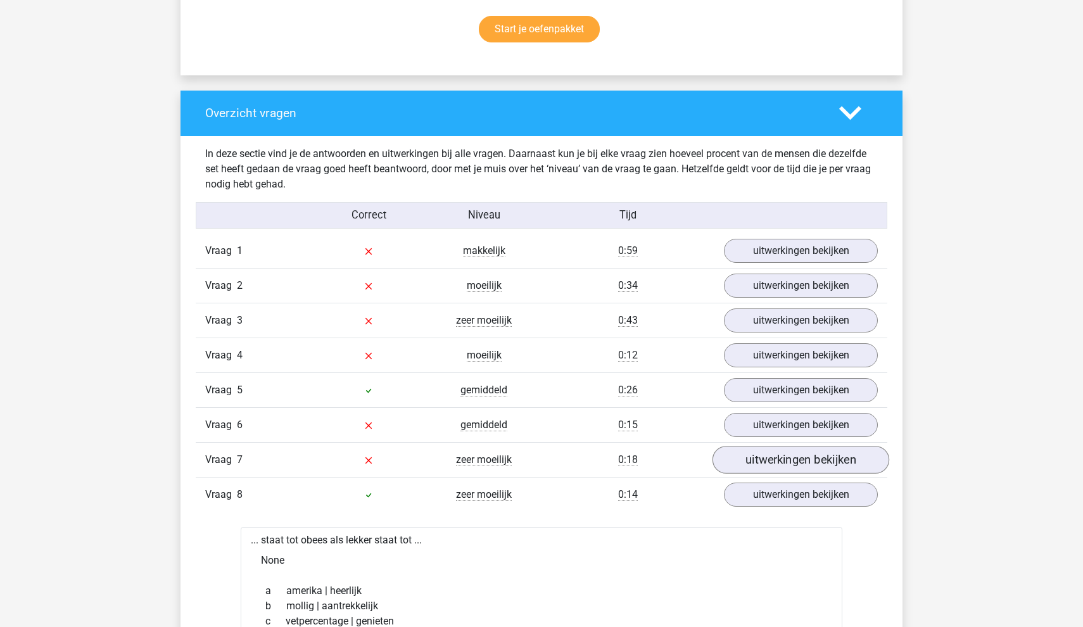
click at [808, 453] on link "uitwerkingen bekijken" at bounding box center [800, 460] width 177 height 28
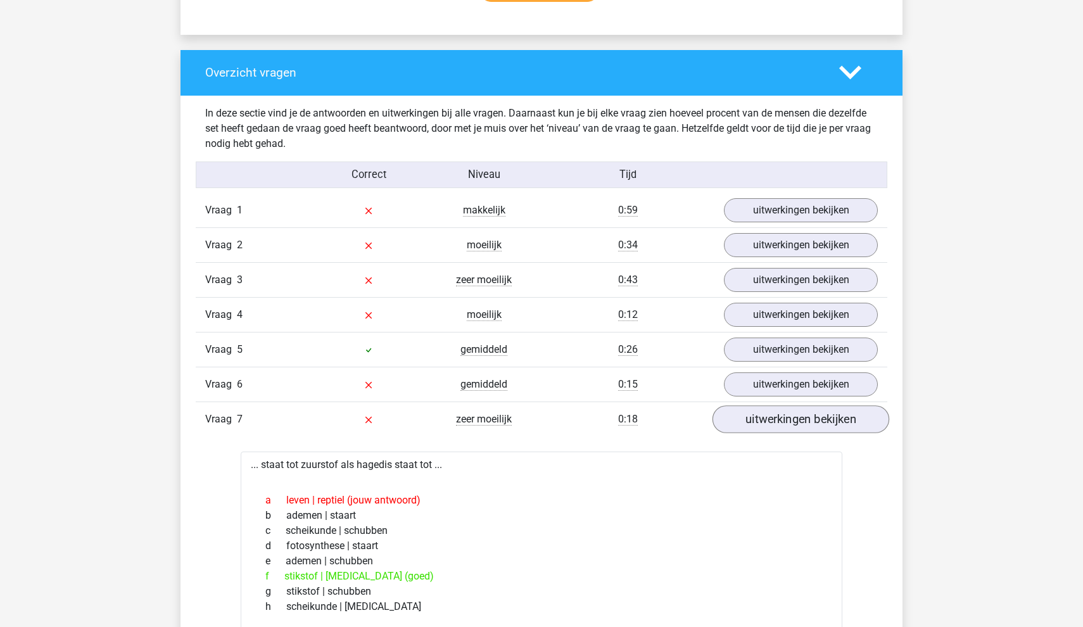
scroll to position [912, 0]
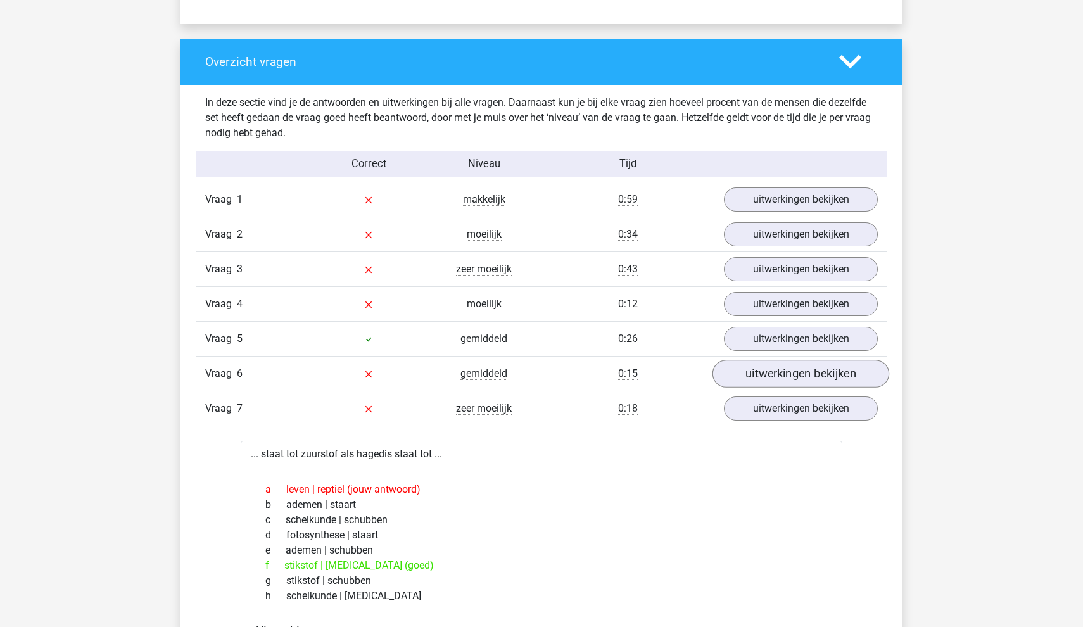
click at [826, 375] on link "uitwerkingen bekijken" at bounding box center [800, 374] width 177 height 28
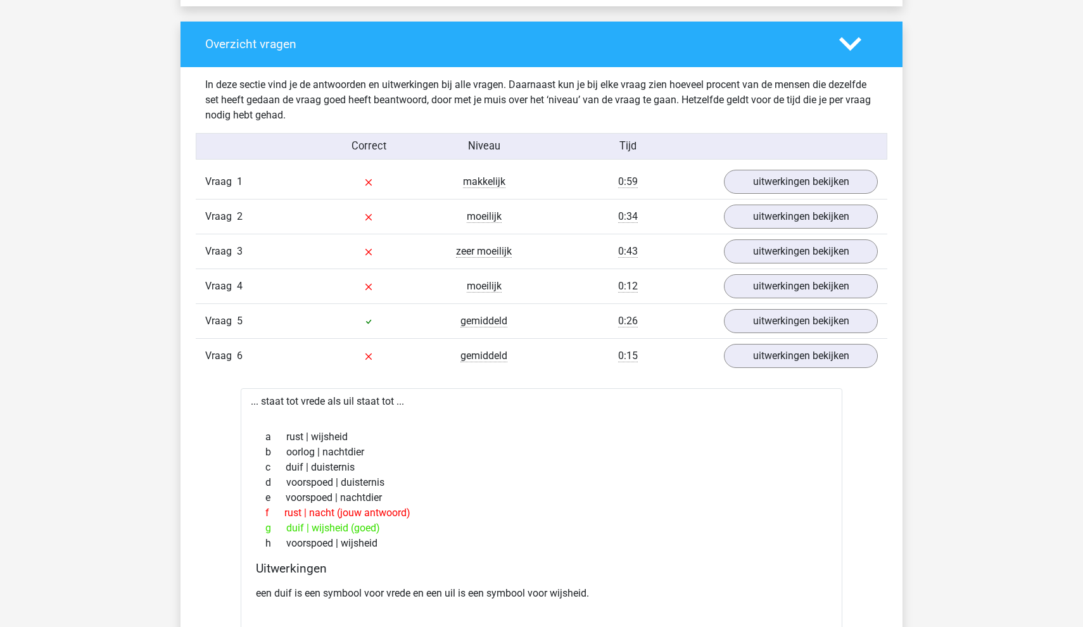
scroll to position [931, 0]
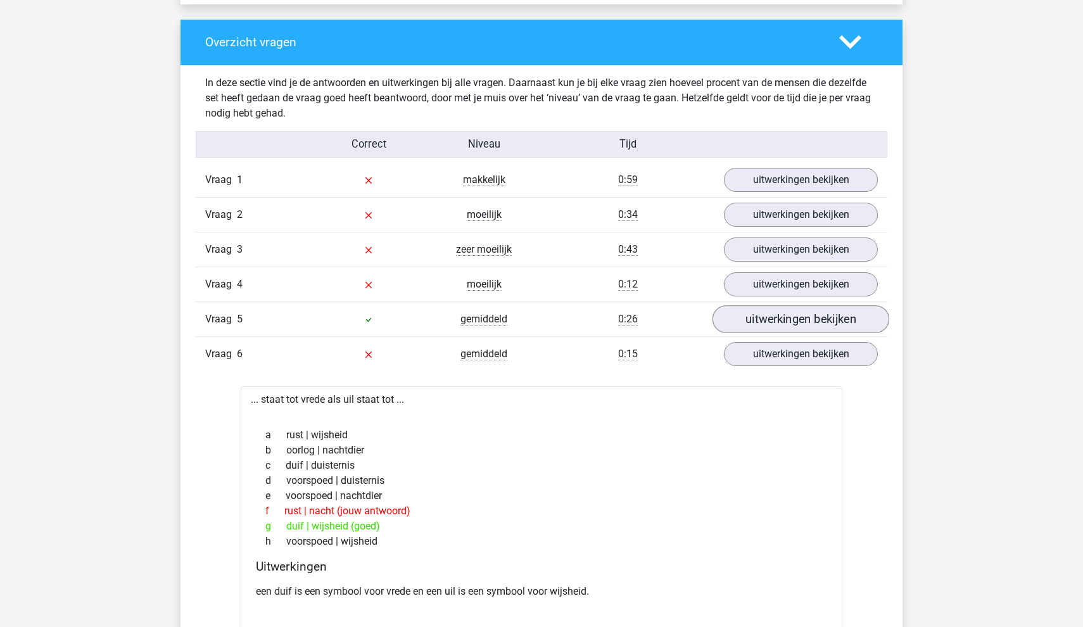
click at [830, 319] on link "uitwerkingen bekijken" at bounding box center [800, 319] width 177 height 28
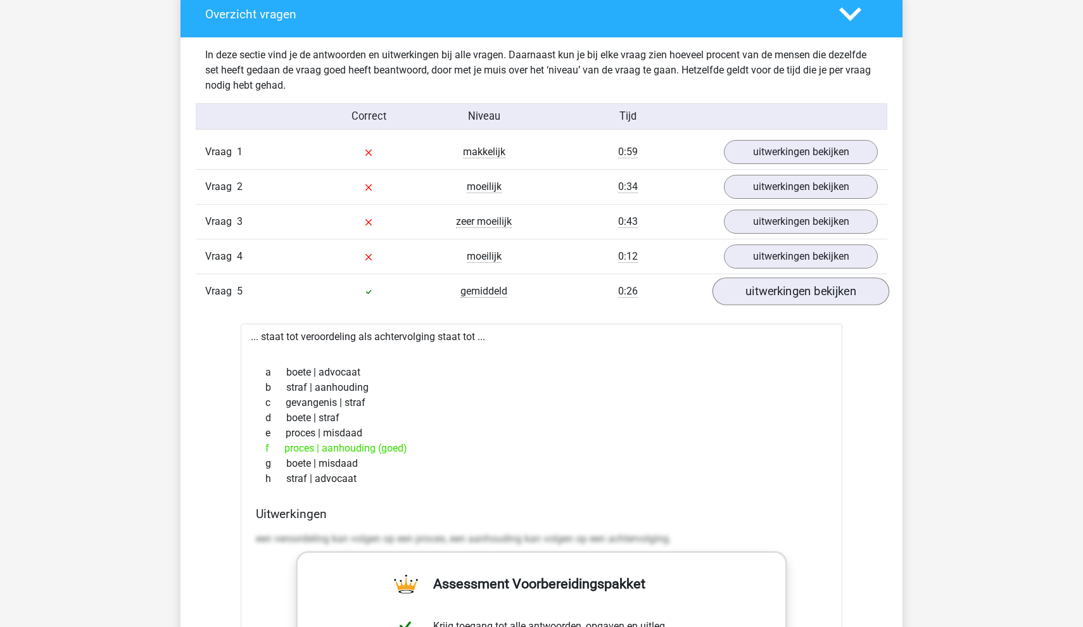
scroll to position [962, 0]
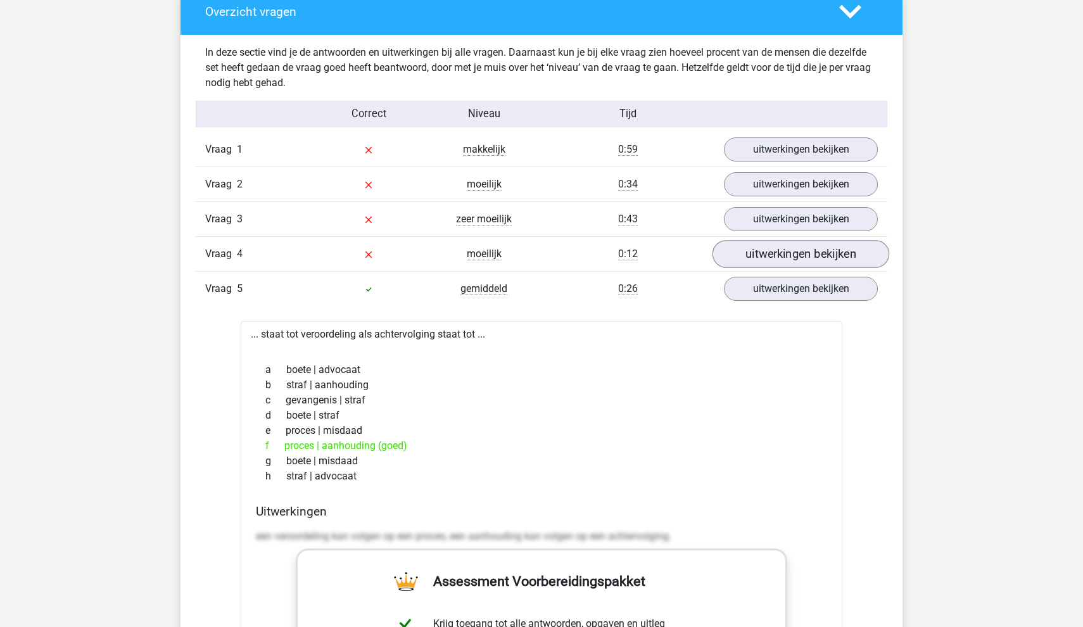
click at [793, 255] on link "uitwerkingen bekijken" at bounding box center [800, 254] width 177 height 28
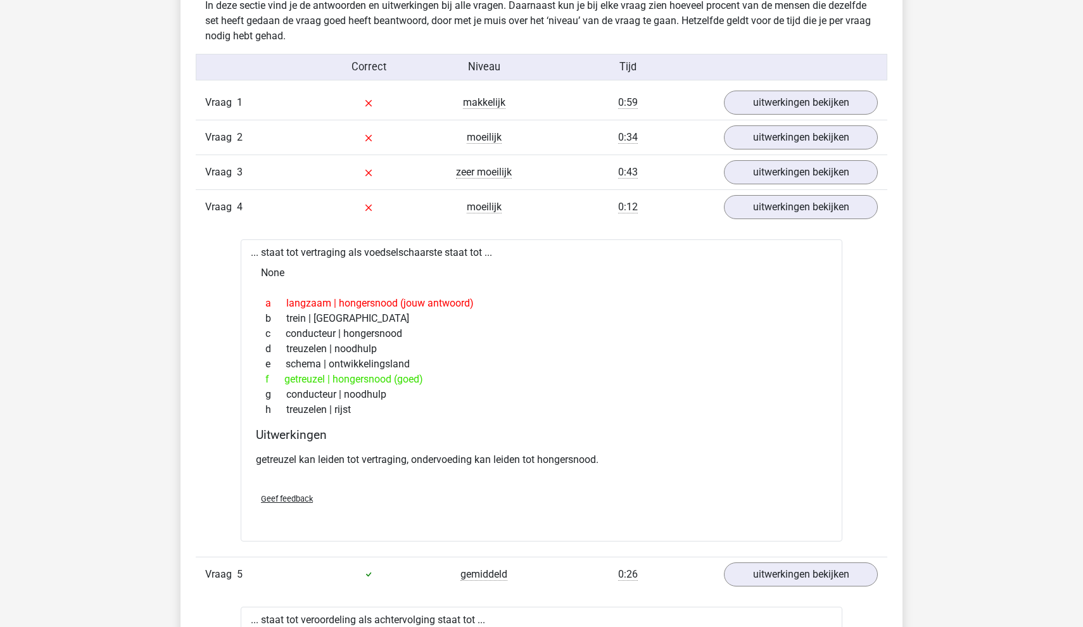
scroll to position [992, 0]
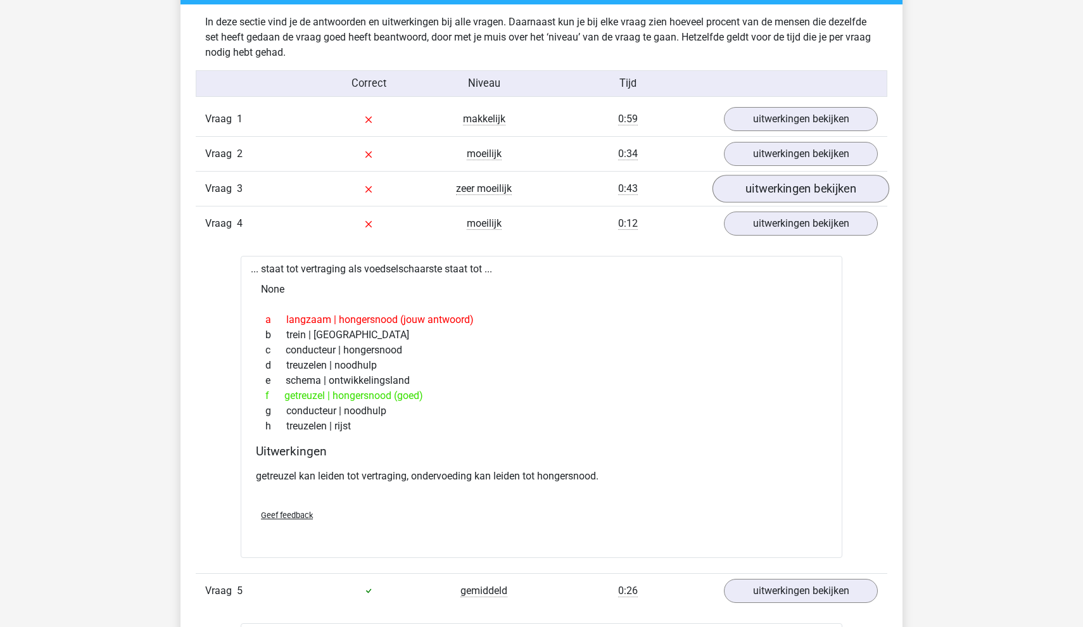
click at [816, 197] on link "uitwerkingen bekijken" at bounding box center [800, 189] width 177 height 28
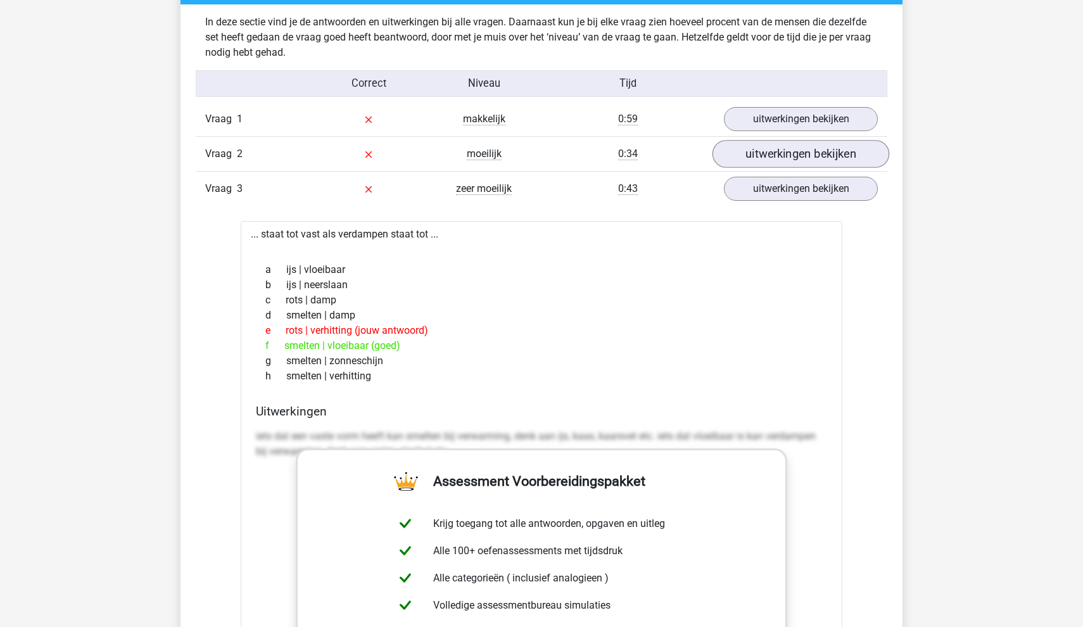
click at [821, 151] on link "uitwerkingen bekijken" at bounding box center [800, 154] width 177 height 28
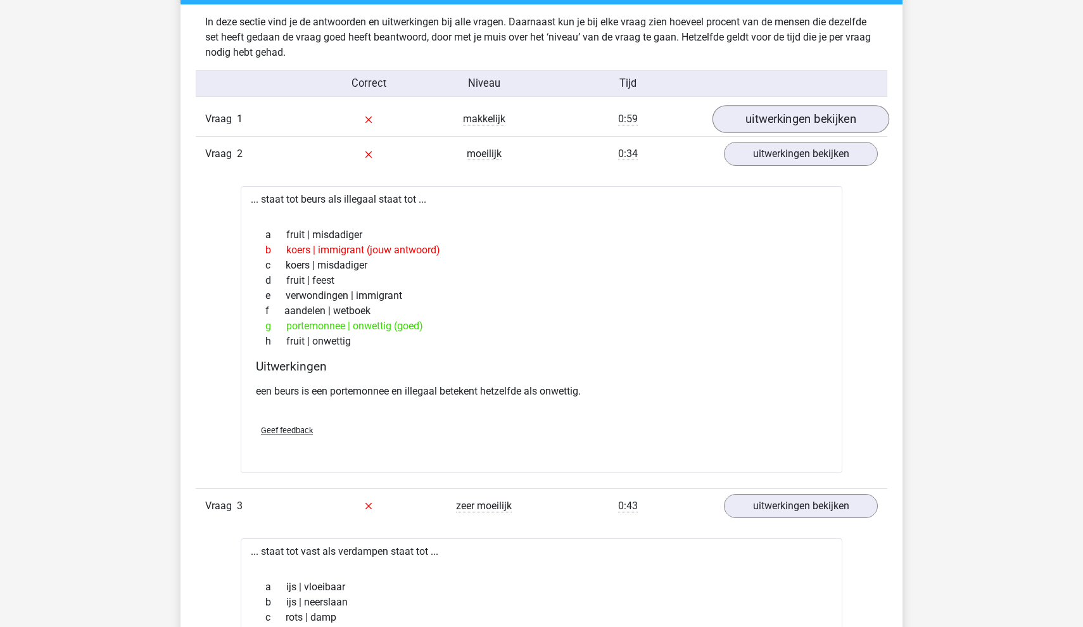
click at [831, 117] on link "uitwerkingen bekijken" at bounding box center [800, 119] width 177 height 28
